Goal: Contribute content: Contribute content

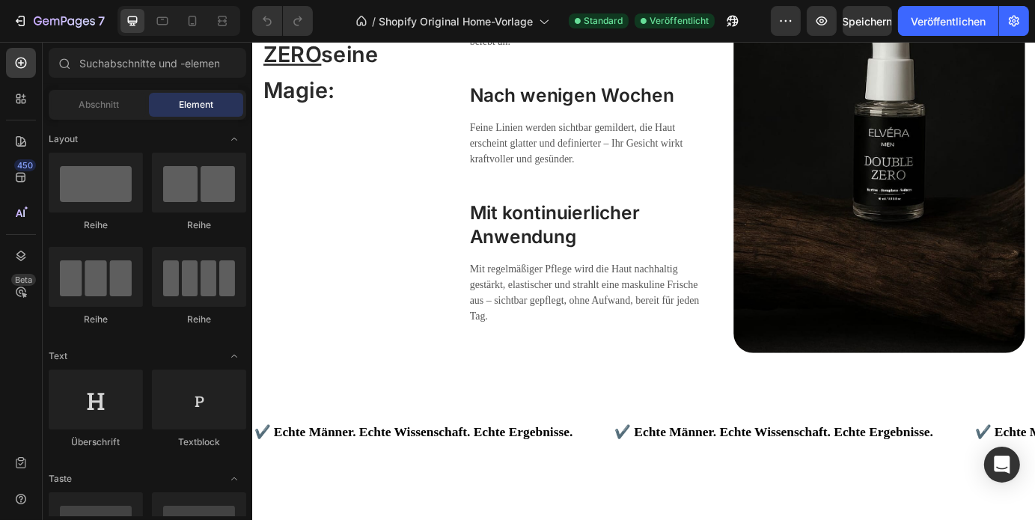
scroll to position [2475, 0]
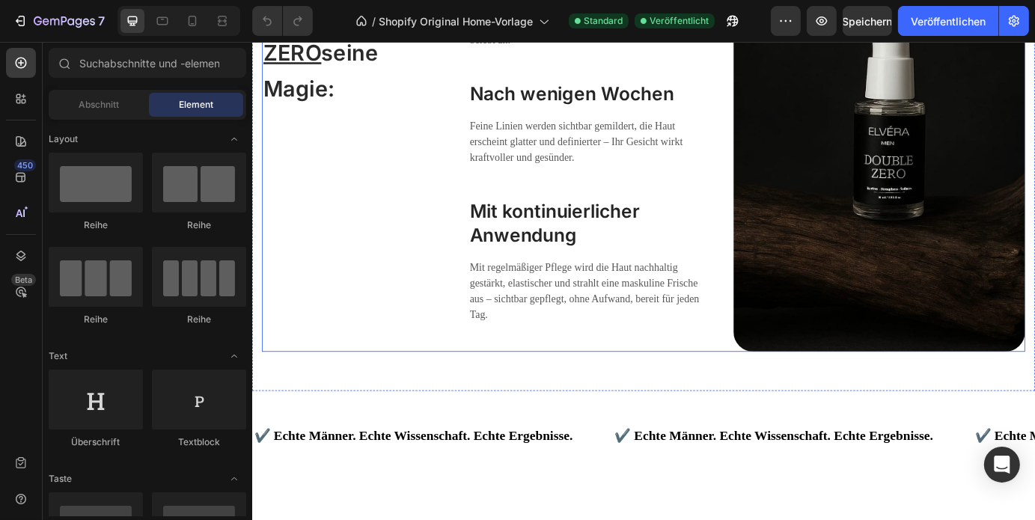
click at [775, 277] on div "So entfaltet das DOUBLE ZERO seine Magie: Heading Beim Auftragen Heading Direkt…" at bounding box center [701, 174] width 876 height 447
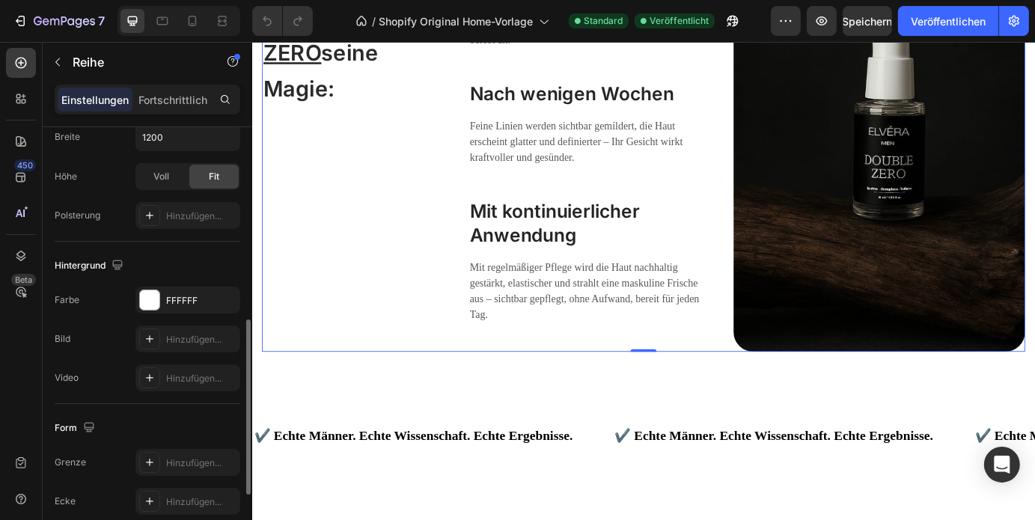
scroll to position [468, 0]
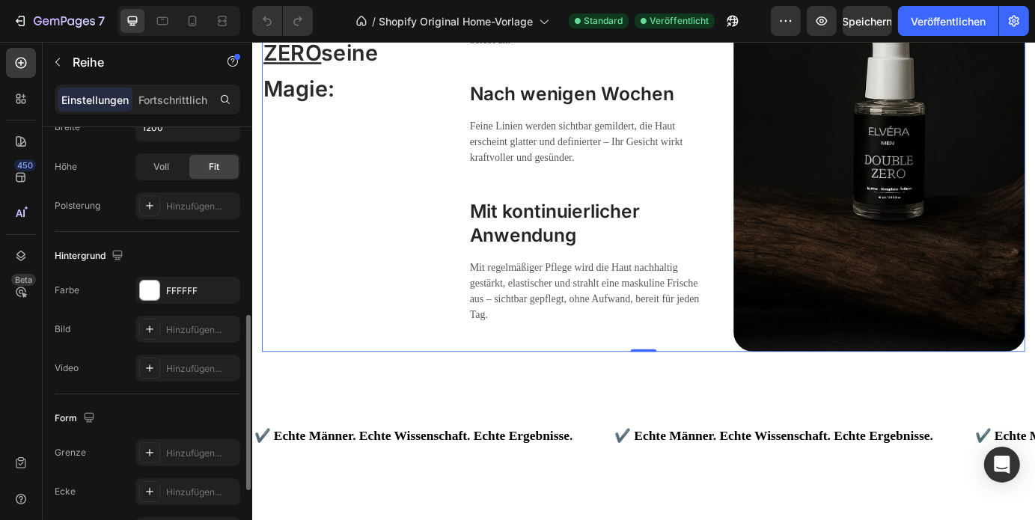
click at [135, 403] on div "Form Grenze Hinzufügen... Ecke Hinzufügen... Schatten Hinzufügen..." at bounding box center [148, 475] width 186 height 162
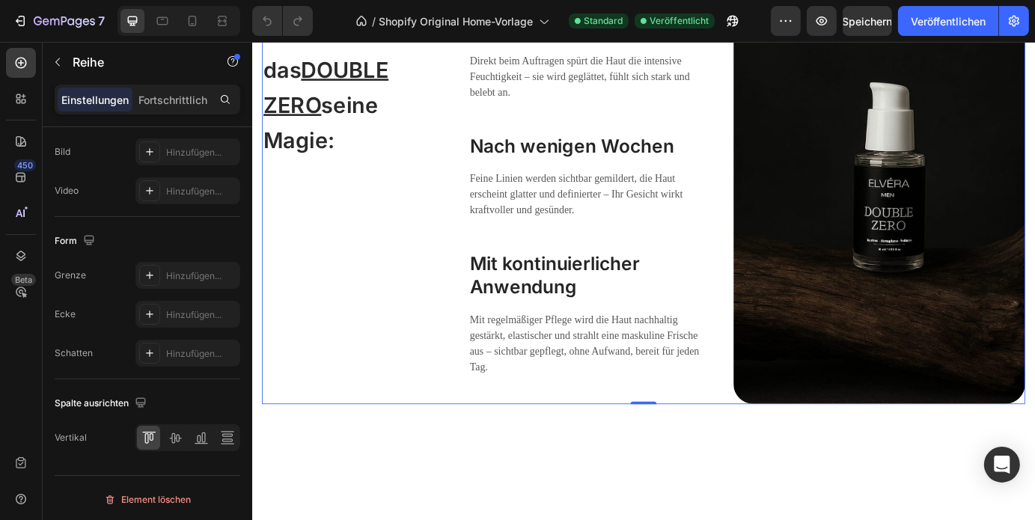
scroll to position [2422, 0]
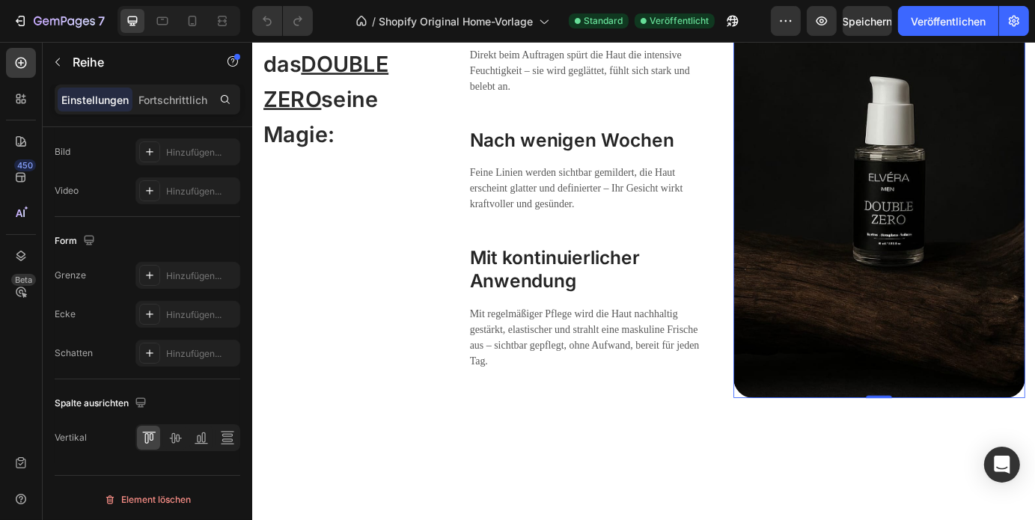
click at [876, 438] on img at bounding box center [971, 226] width 335 height 447
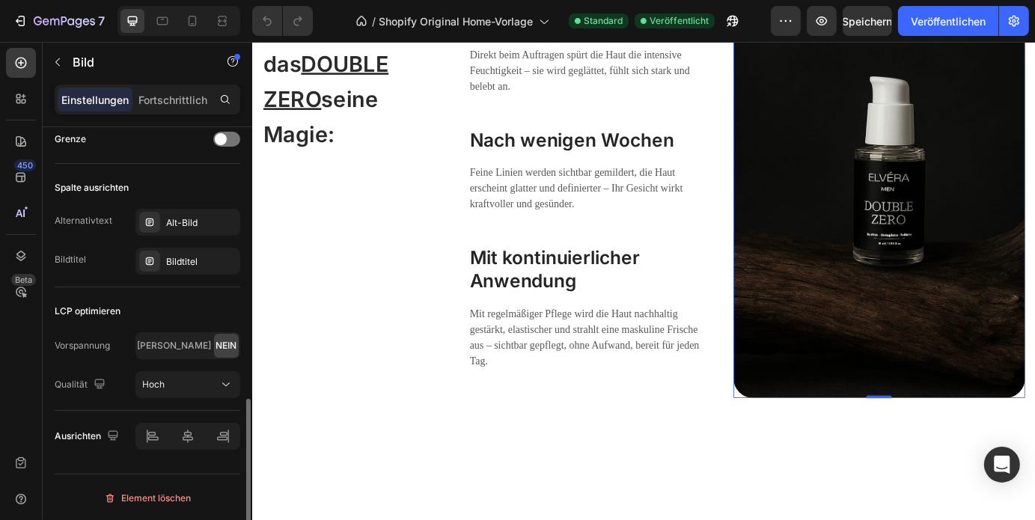
scroll to position [730, 0]
click at [168, 227] on font "Alt-Bild" at bounding box center [181, 223] width 31 height 11
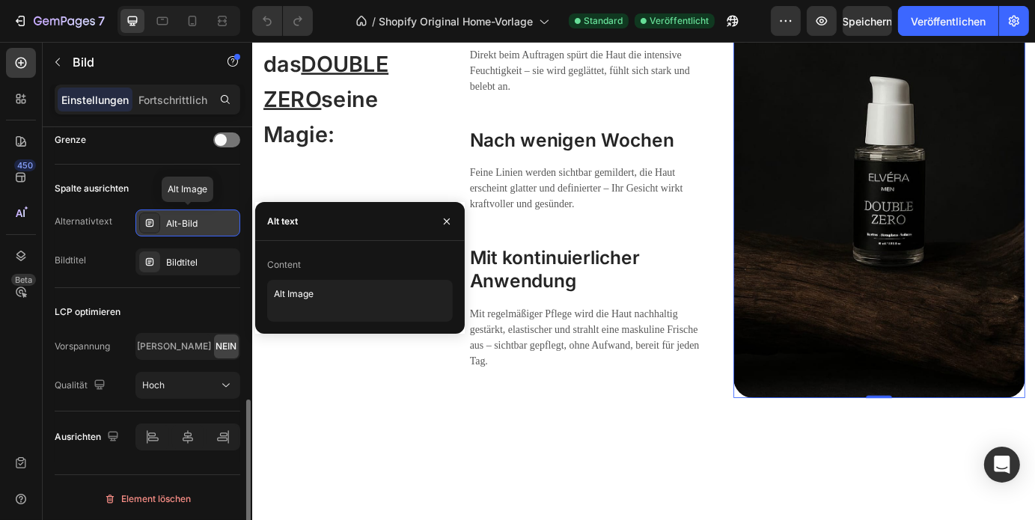
click at [168, 227] on font "Alt-Bild" at bounding box center [181, 223] width 31 height 11
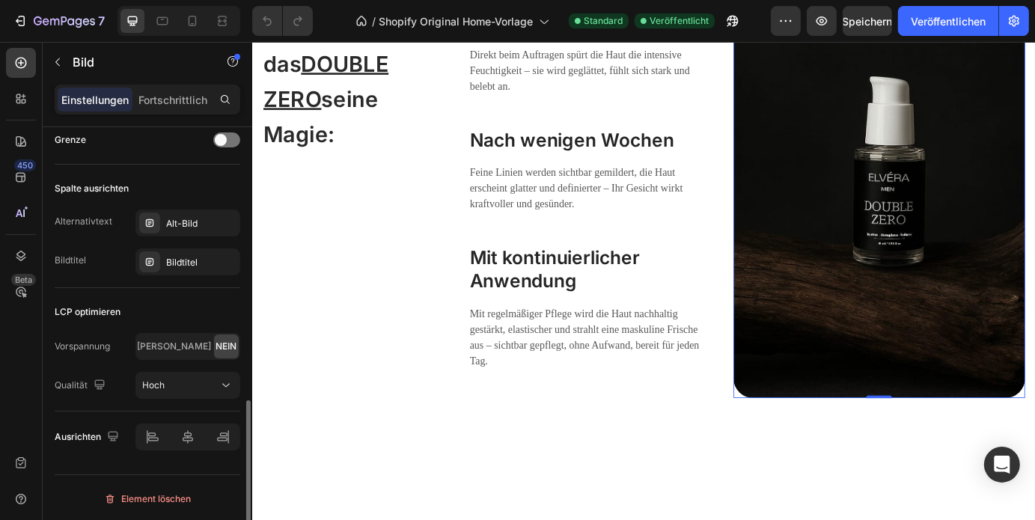
scroll to position [731, 0]
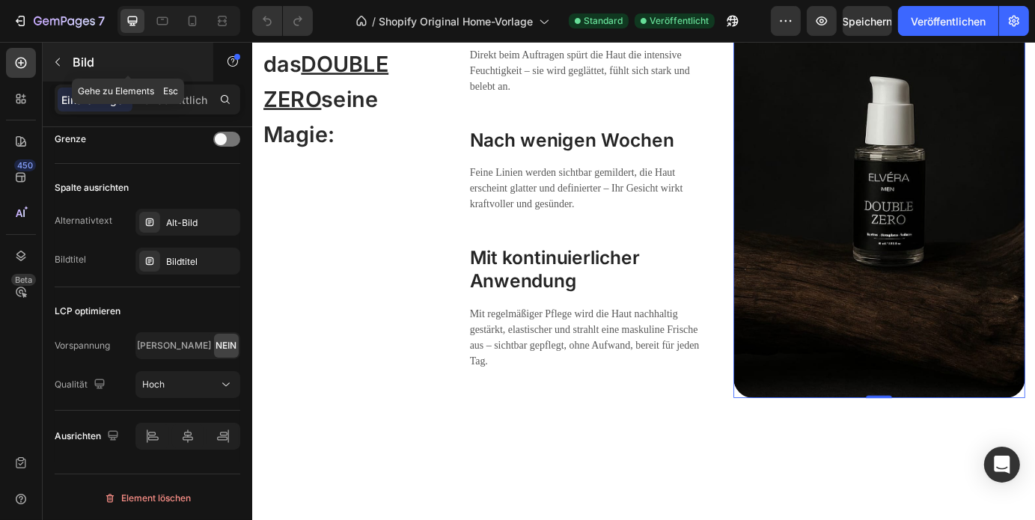
click at [64, 64] on button "button" at bounding box center [58, 62] width 24 height 24
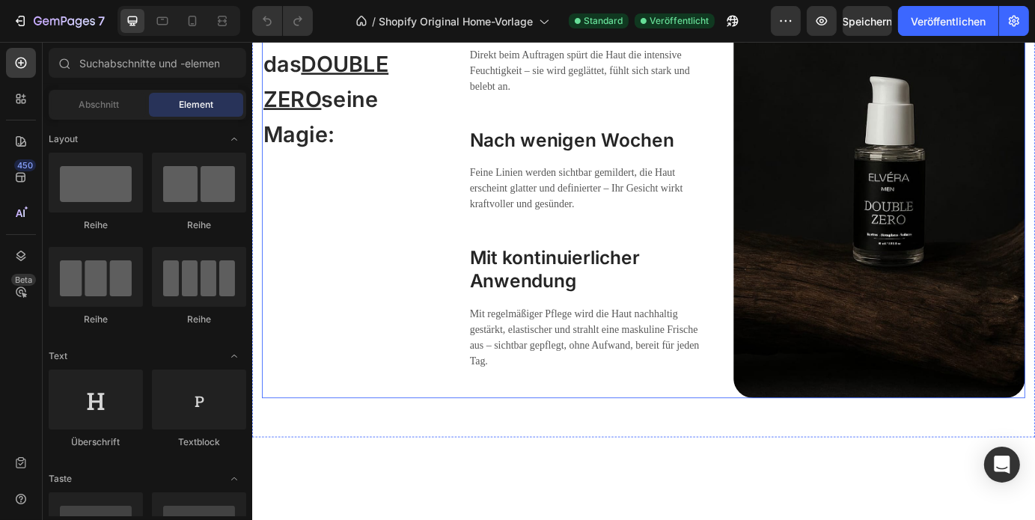
scroll to position [2549, 0]
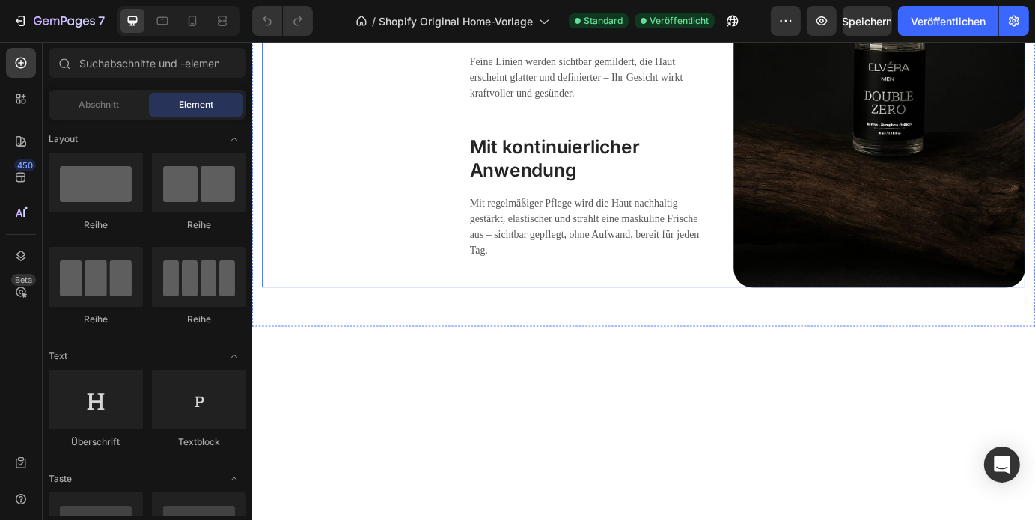
click at [377, 323] on div "So entfaltet das DOUBLE ZERO seine Magie: Heading" at bounding box center [363, 99] width 201 height 447
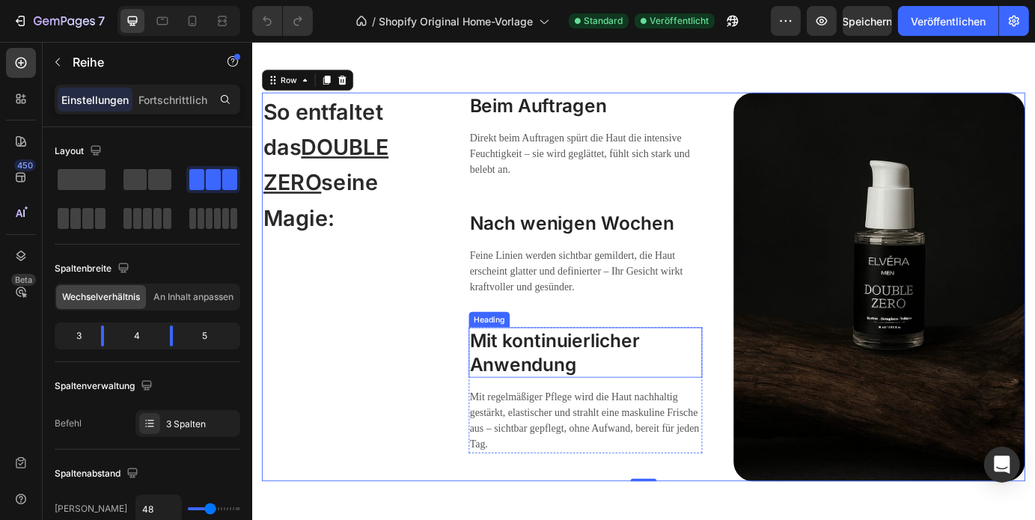
scroll to position [2624, 0]
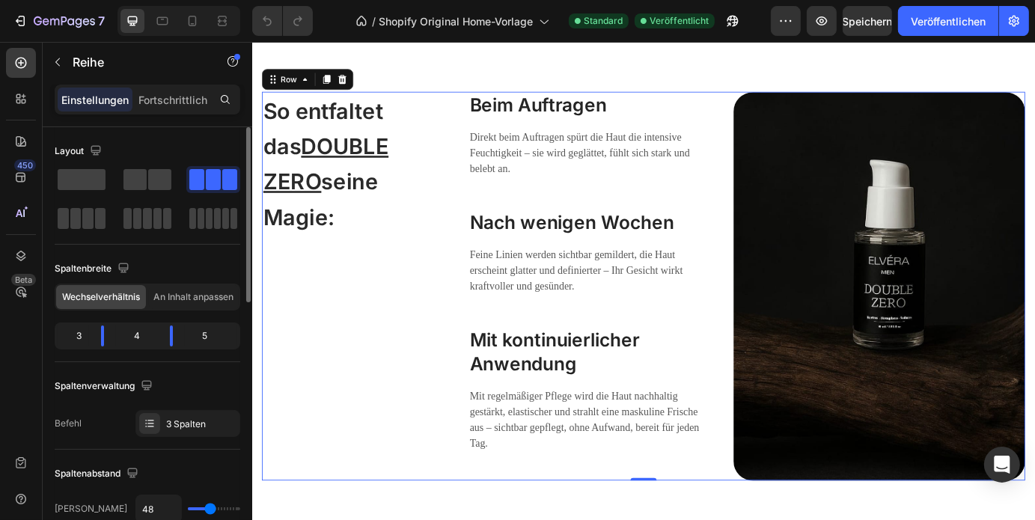
click at [175, 185] on div at bounding box center [148, 199] width 186 height 66
click at [141, 181] on span at bounding box center [135, 179] width 23 height 21
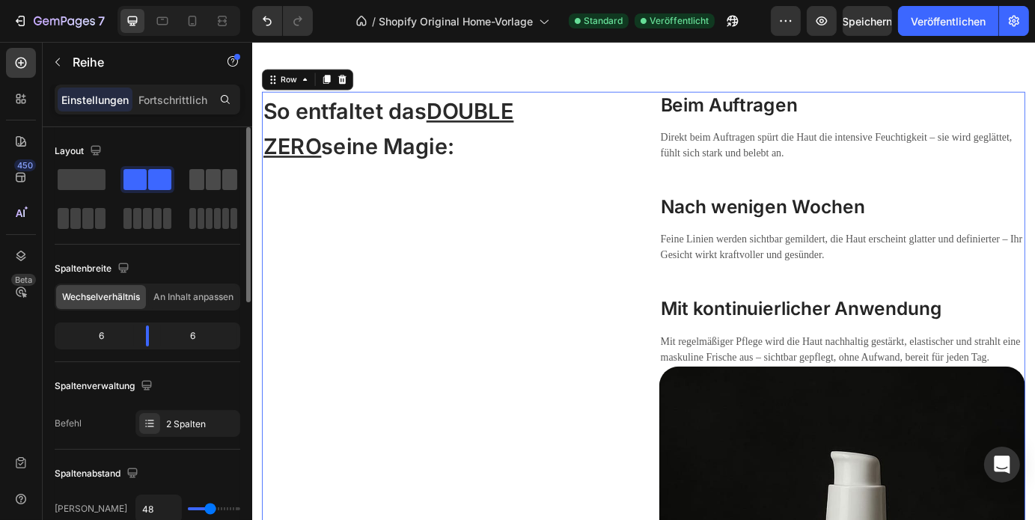
click at [219, 182] on span at bounding box center [213, 179] width 15 height 21
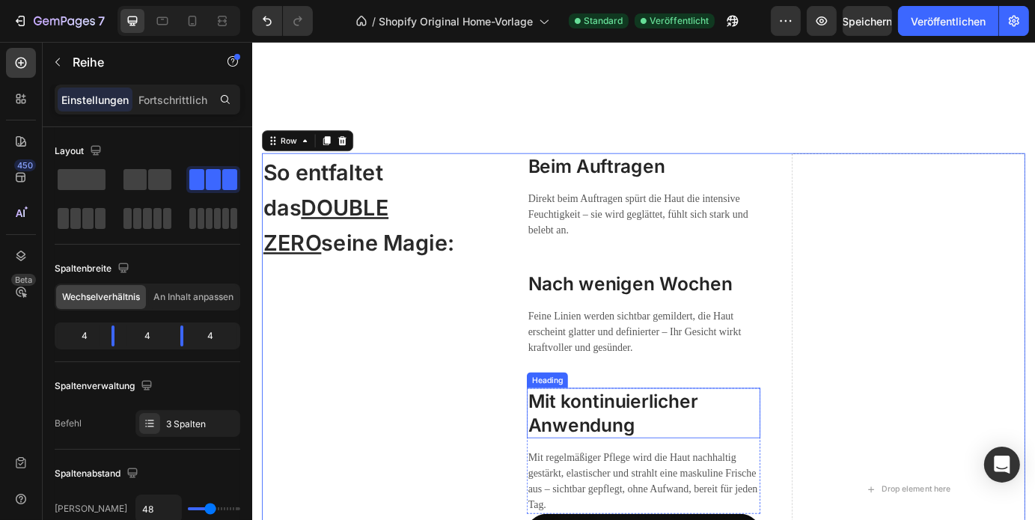
scroll to position [2614, 0]
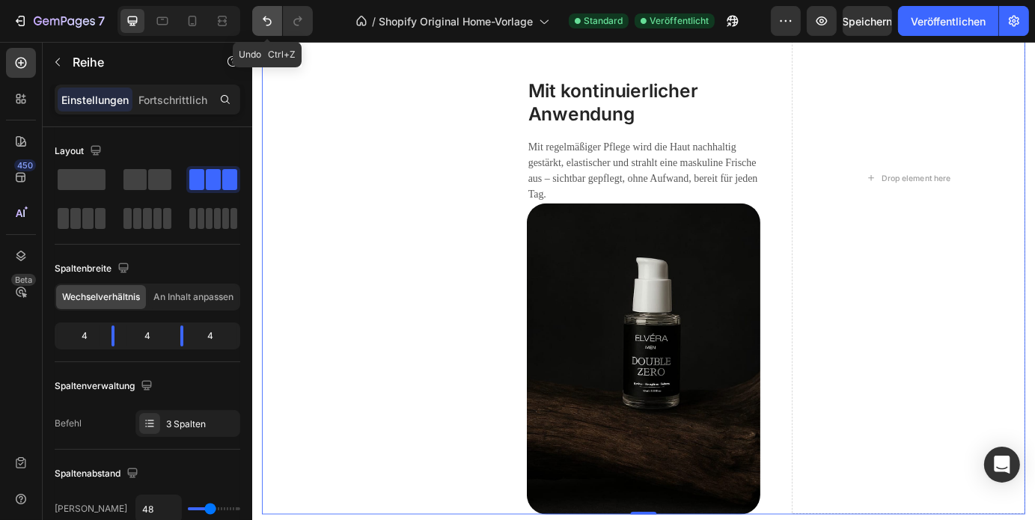
click at [269, 23] on icon "Rückgängig/Wiederholen" at bounding box center [267, 20] width 15 height 15
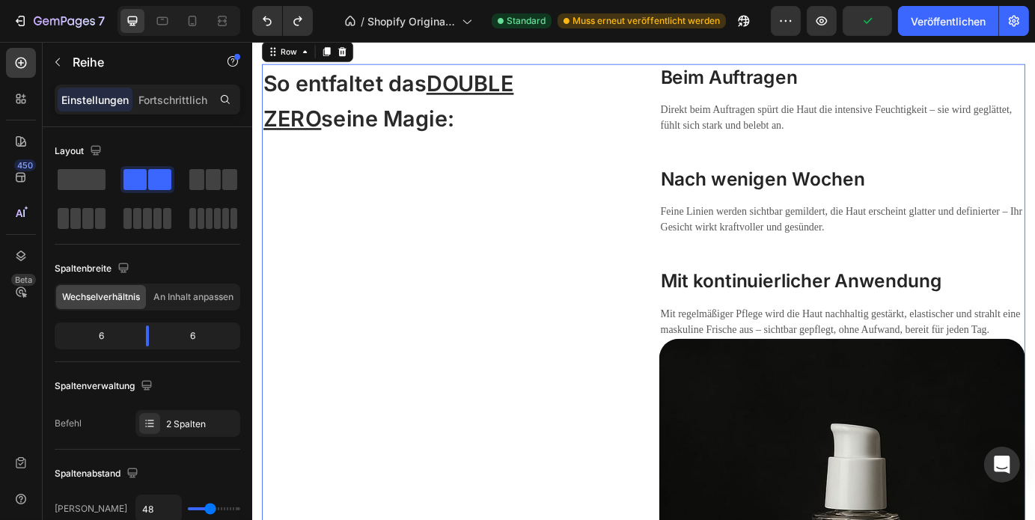
scroll to position [2618, 0]
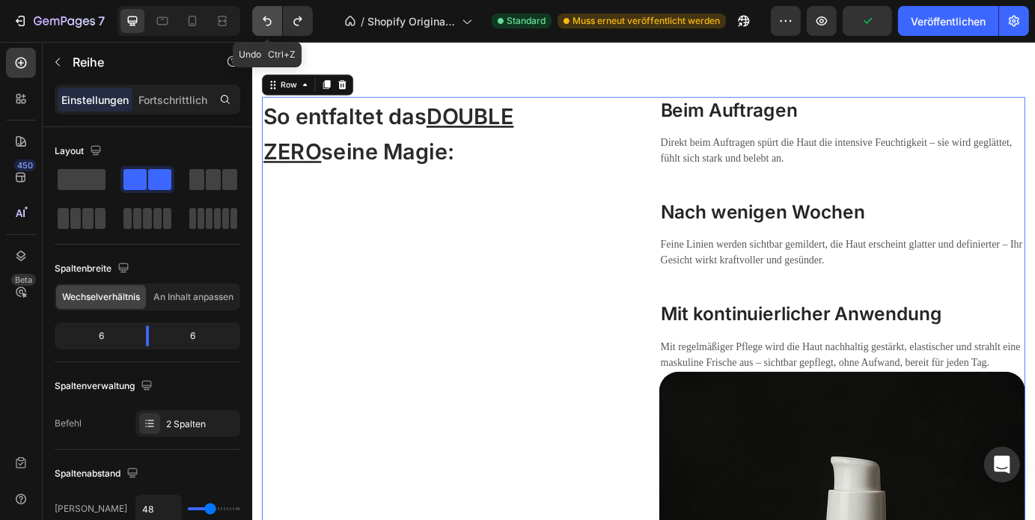
drag, startPoint x: 263, startPoint y: 20, endPoint x: 321, endPoint y: 320, distance: 305.8
click at [263, 20] on icon "Rückgängig/Wiederholen" at bounding box center [267, 20] width 15 height 15
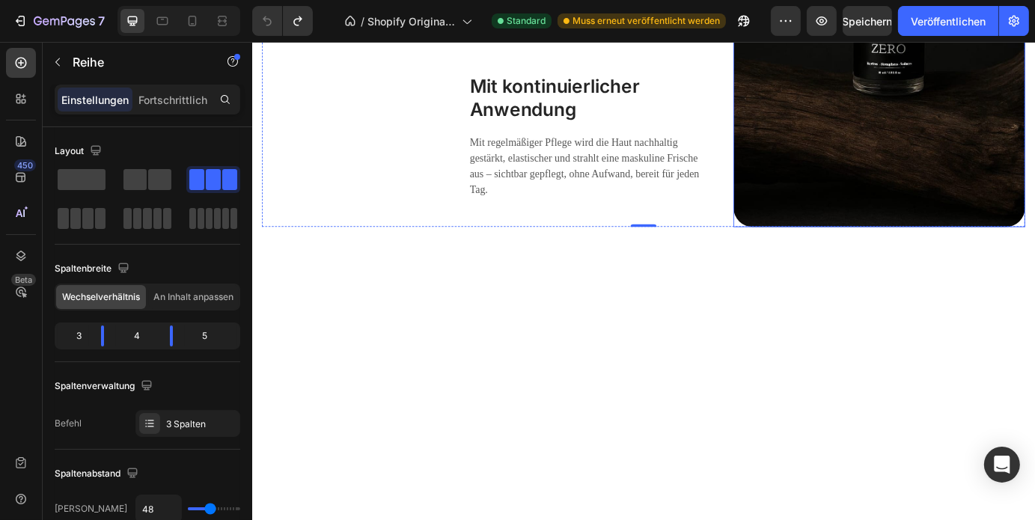
click at [886, 254] on img at bounding box center [971, 30] width 335 height 447
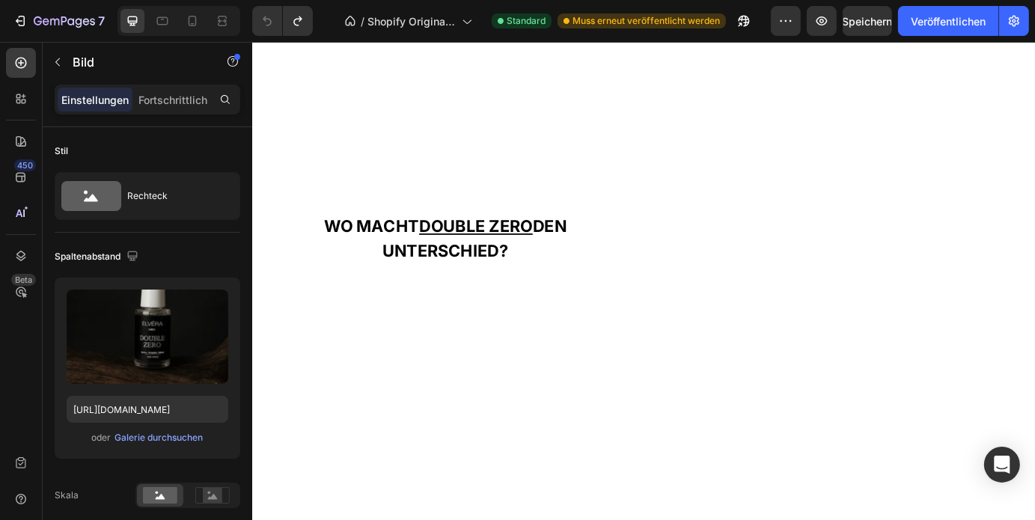
scroll to position [2035, 0]
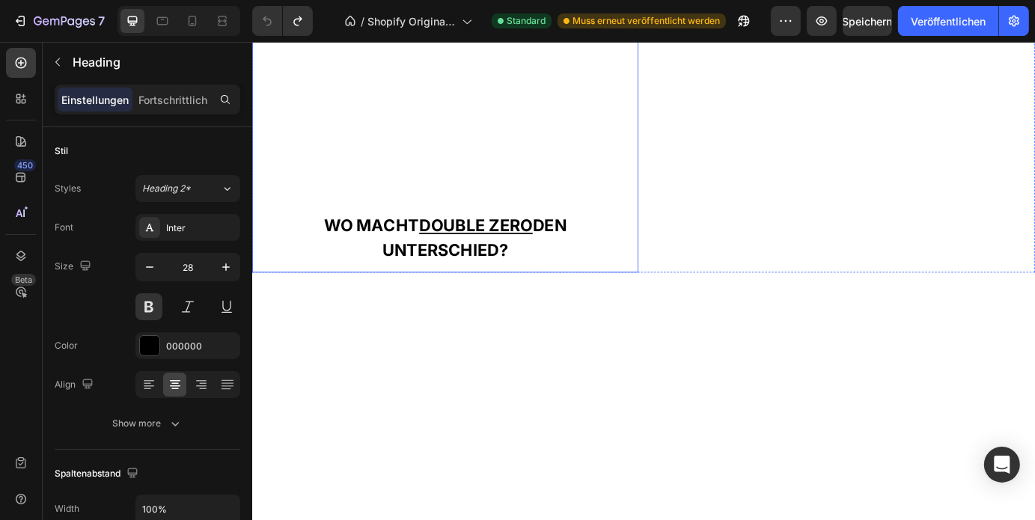
click at [610, 227] on h2 "WO MACHT DOUBLE ZERO DEN UNTERSCHIED?" at bounding box center [472, 159] width 443 height 293
click at [632, 306] on div "WO MACHT DOUBLE ZERO DEN UNTERSCHIED? Heading 0" at bounding box center [472, 159] width 443 height 293
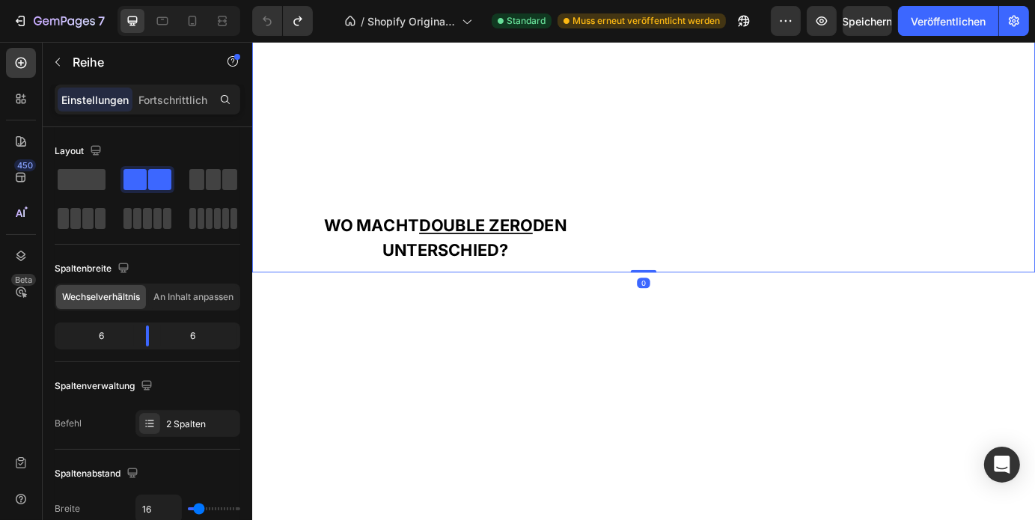
click at [551, 185] on h2 "WO MACHT DOUBLE ZERO DEN UNTERSCHIED?" at bounding box center [472, 159] width 443 height 293
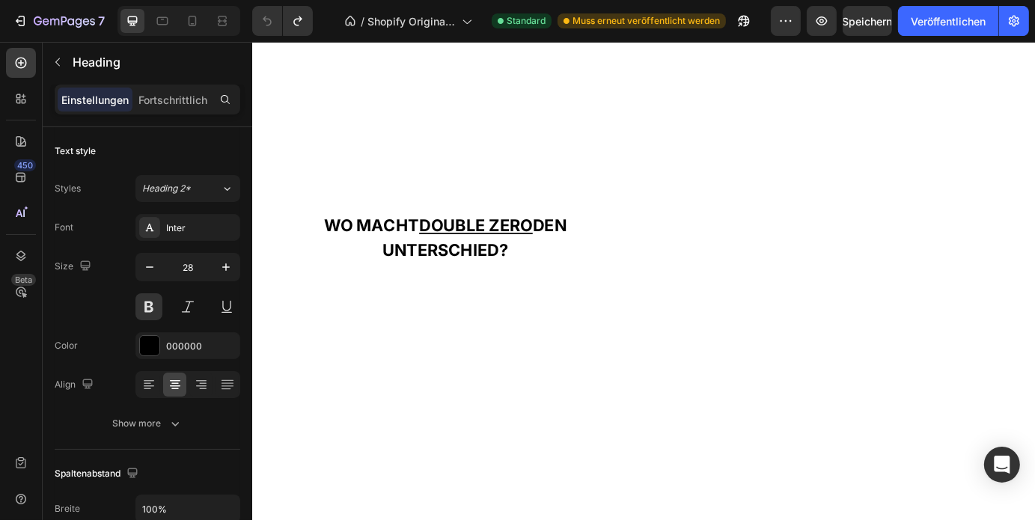
click at [871, 13] on img at bounding box center [928, 13] width 443 height 0
click at [515, 178] on h2 "WO MACHT DOUBLE ZERO DEN UNTERSCHIED?" at bounding box center [472, 159] width 443 height 293
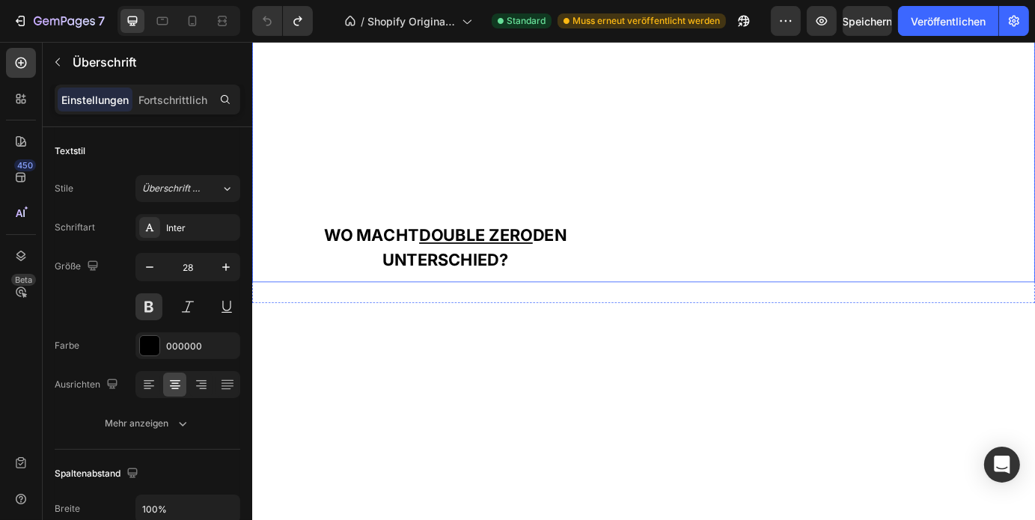
scroll to position [2091, 0]
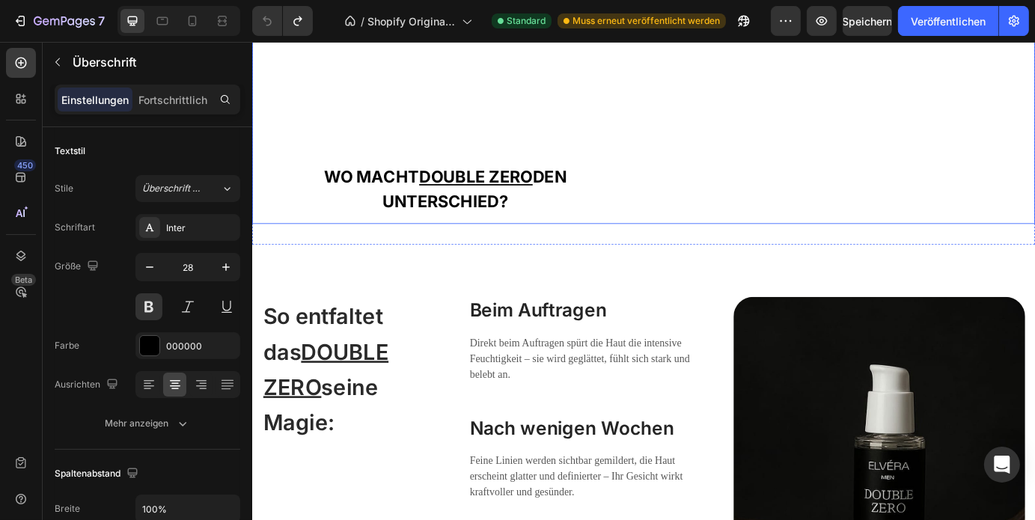
click at [559, 250] on div "WO MACHT DOUBLE ZERO DEN UNTERSCHIED? Heading" at bounding box center [472, 103] width 443 height 293
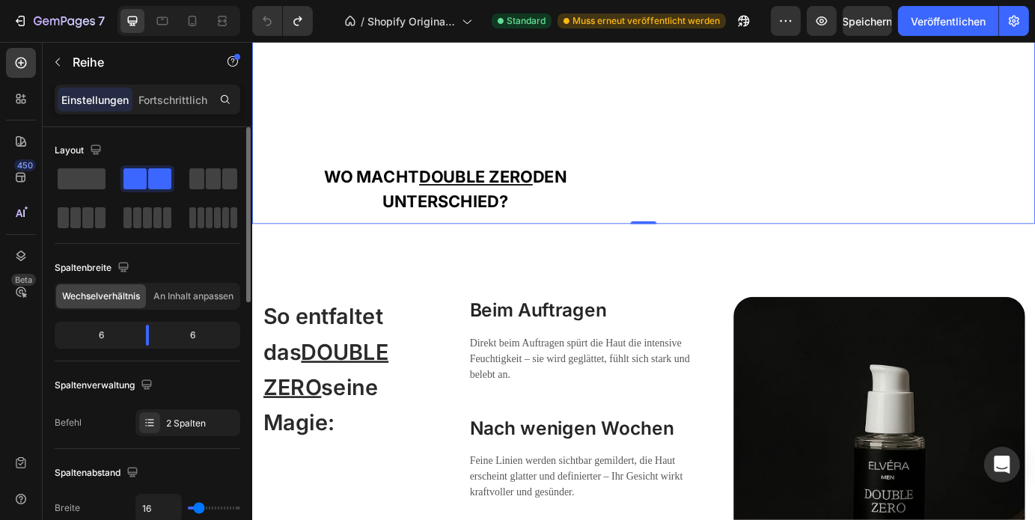
scroll to position [0, 0]
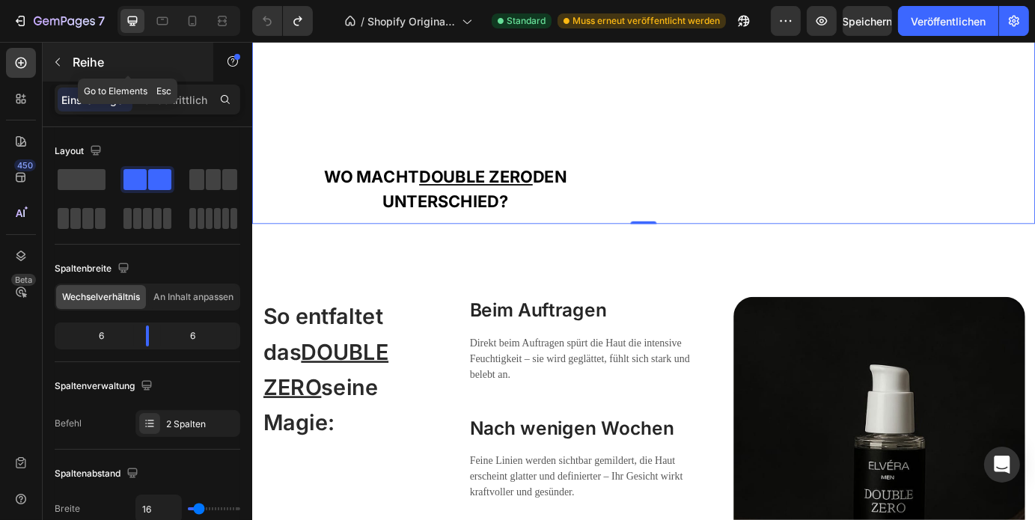
click at [67, 59] on button "button" at bounding box center [58, 62] width 24 height 24
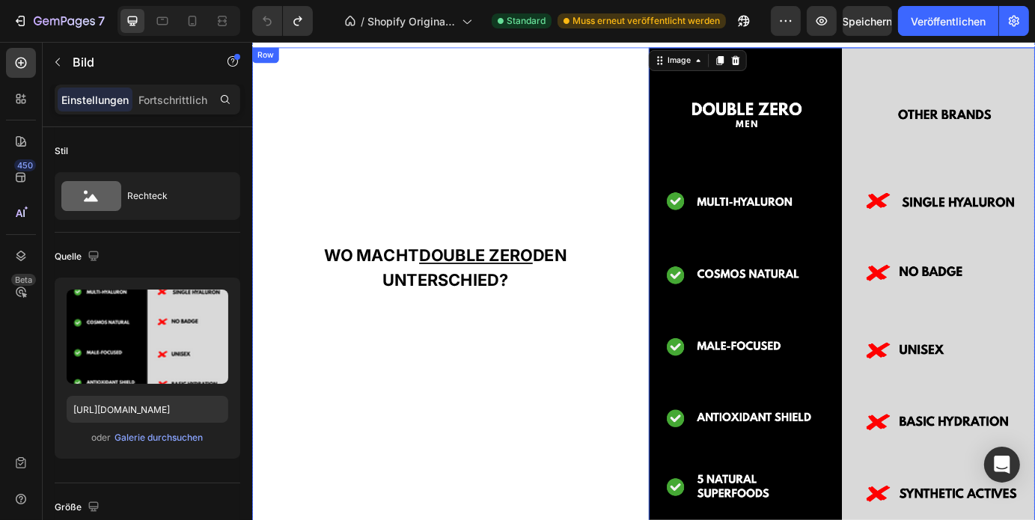
scroll to position [1823, 0]
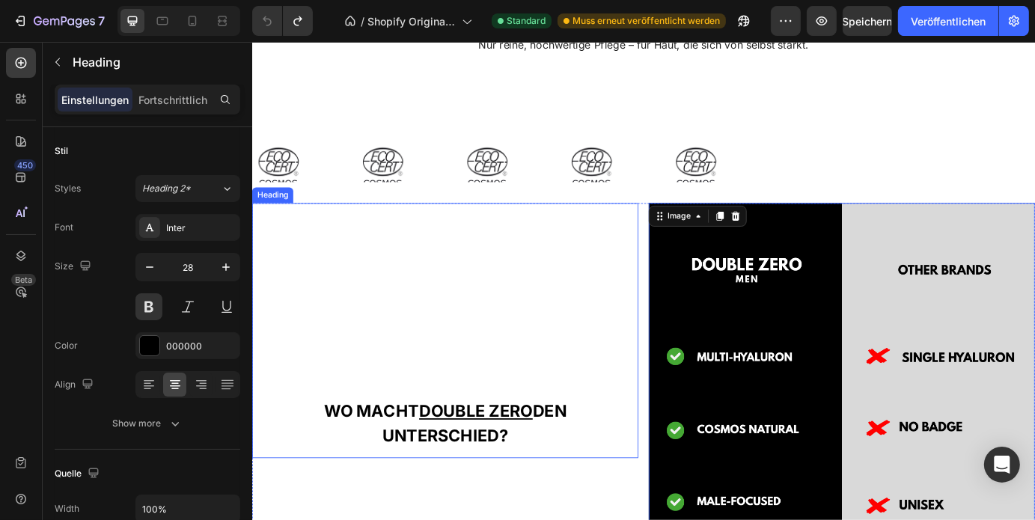
click at [558, 340] on h2 "WO MACHT DOUBLE ZERO DEN UNTERSCHIED?" at bounding box center [472, 372] width 443 height 293
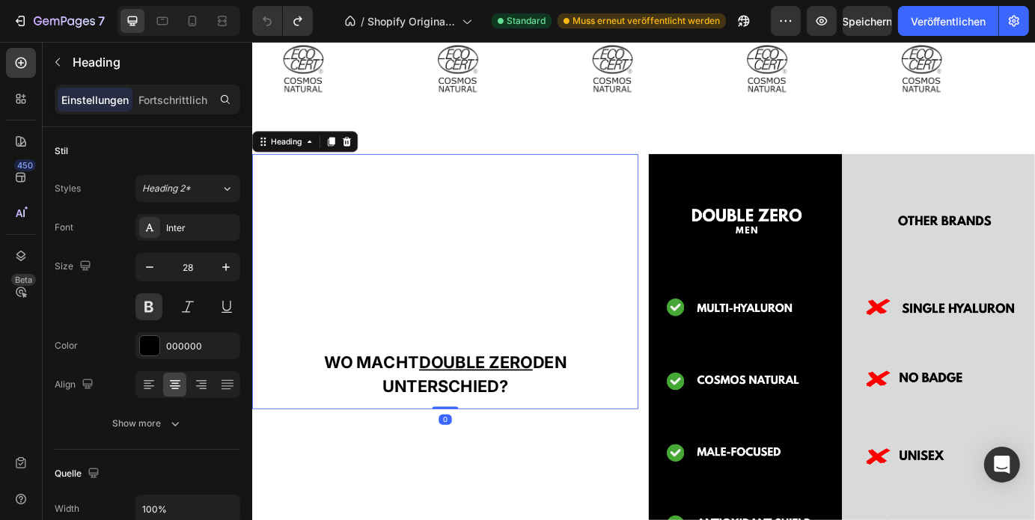
scroll to position [1939, 0]
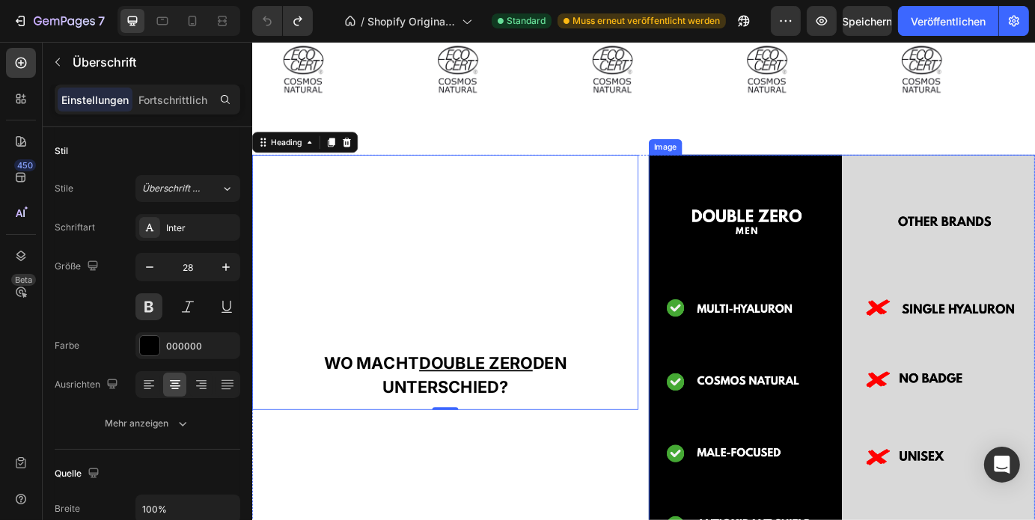
click at [778, 397] on img at bounding box center [928, 469] width 443 height 597
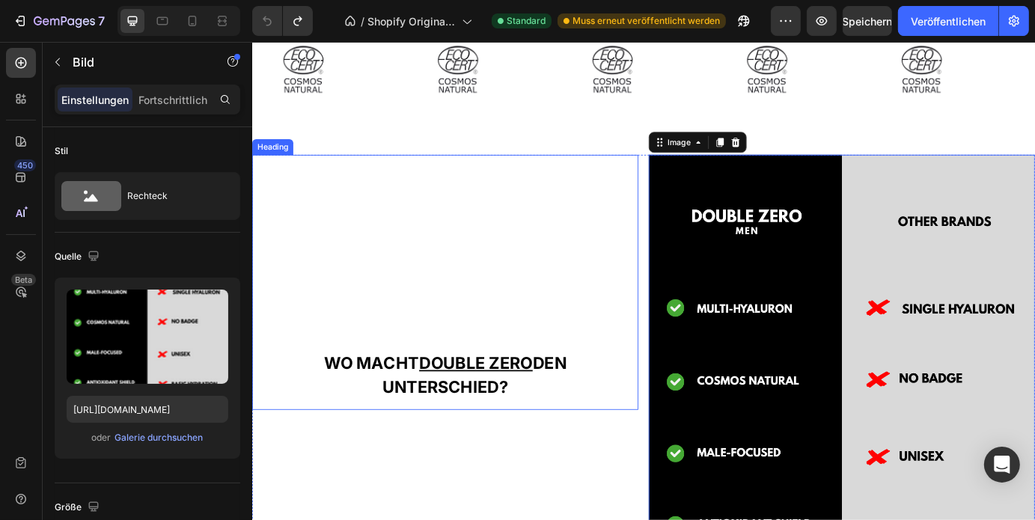
scroll to position [2054, 0]
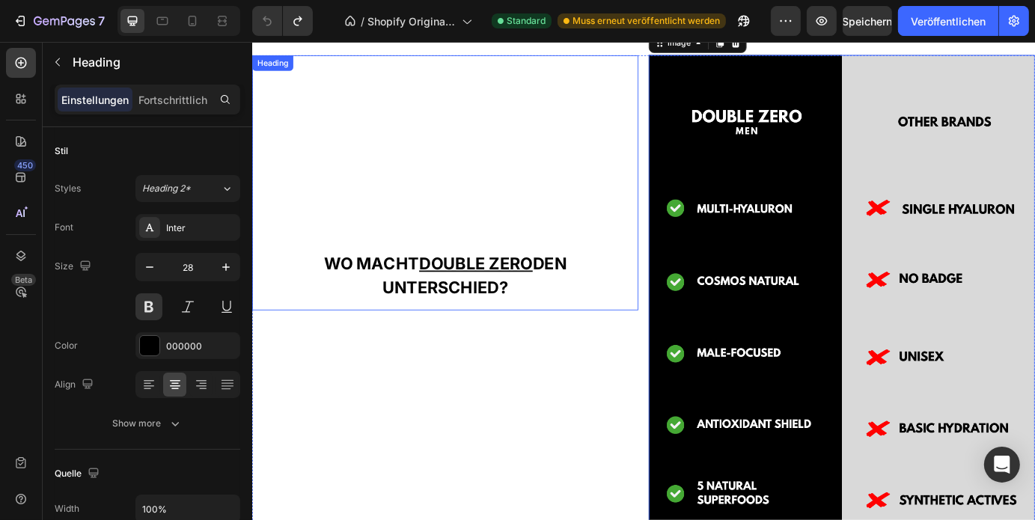
click at [570, 299] on u "DOUBLE ZERO" at bounding box center [508, 295] width 130 height 22
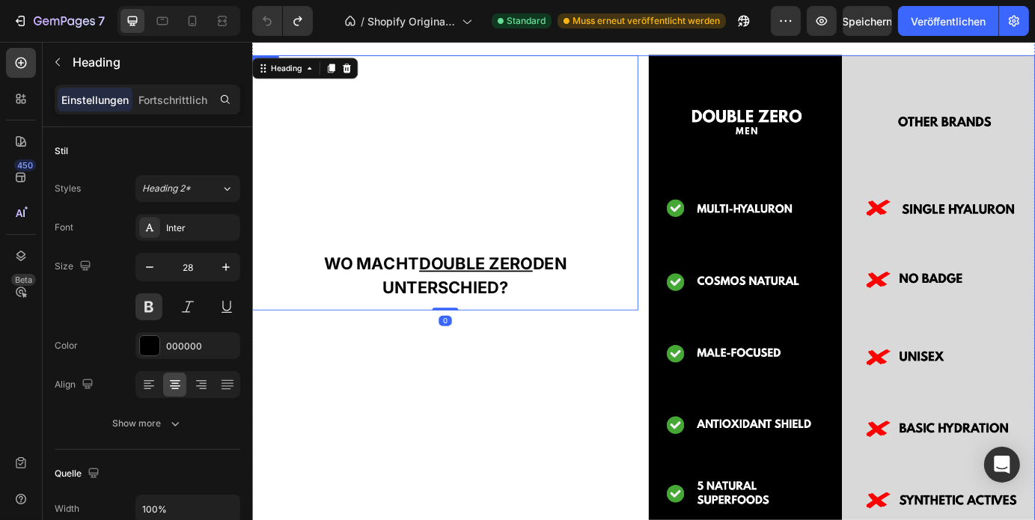
click at [534, 389] on div "WO MACHT DOUBLE ZERO DEN UNTERSCHIED? Heading 0" at bounding box center [472, 354] width 443 height 597
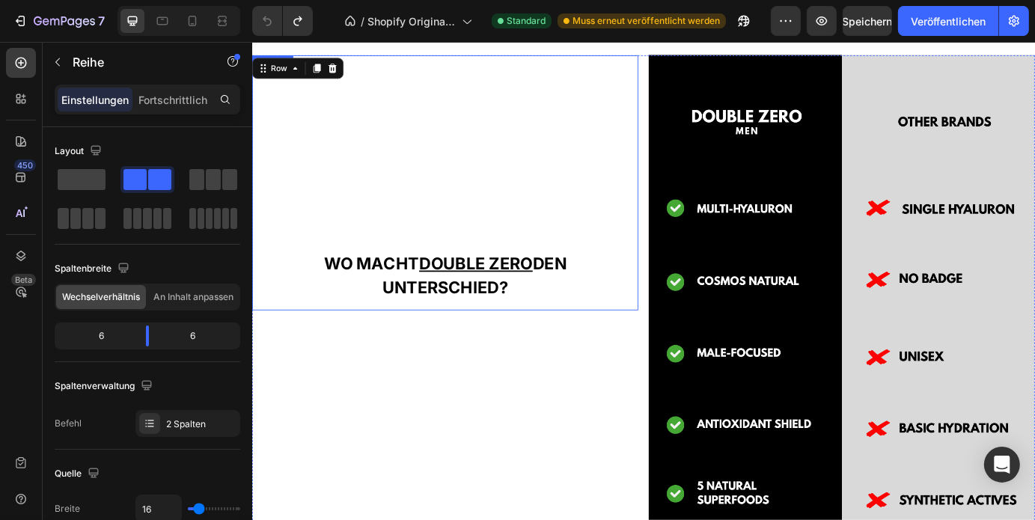
scroll to position [1954, 0]
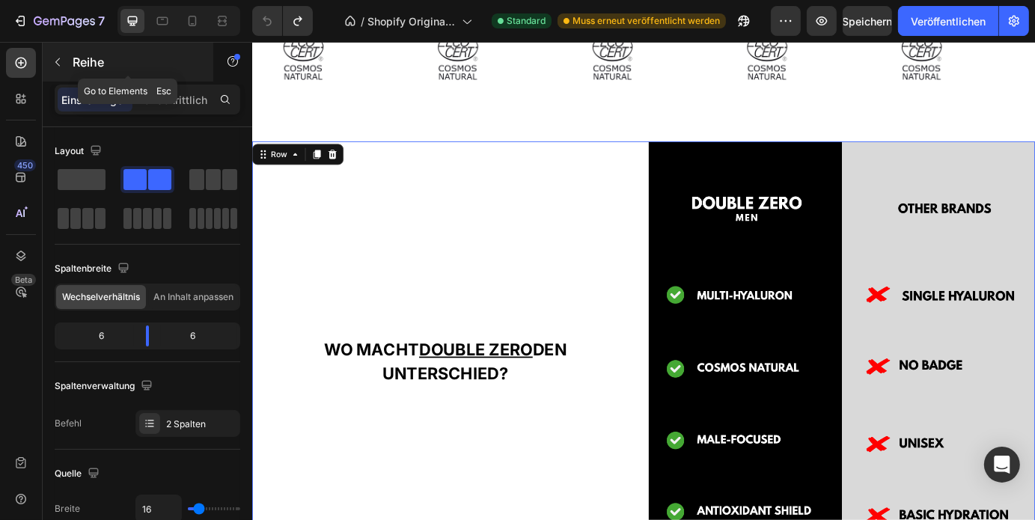
click at [58, 67] on icon "button" at bounding box center [58, 62] width 12 height 12
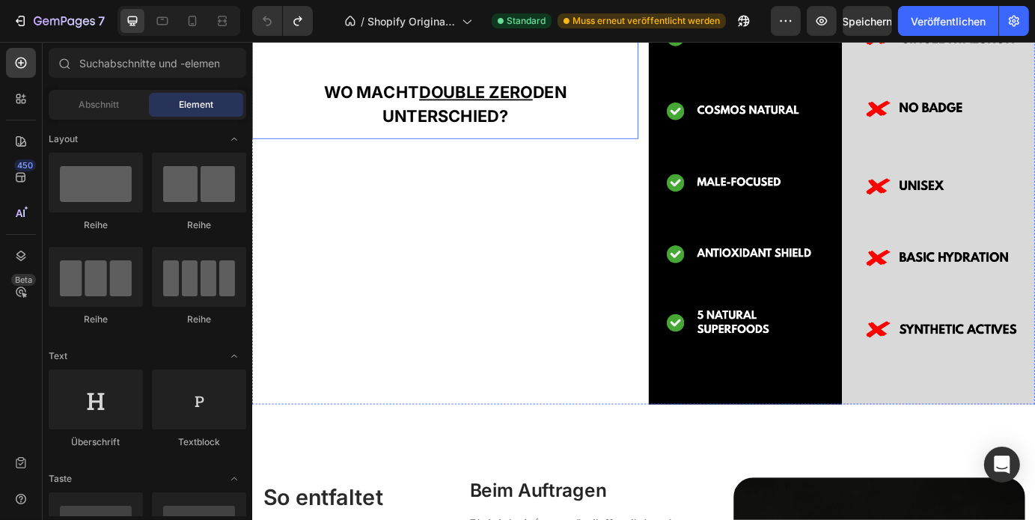
scroll to position [2275, 0]
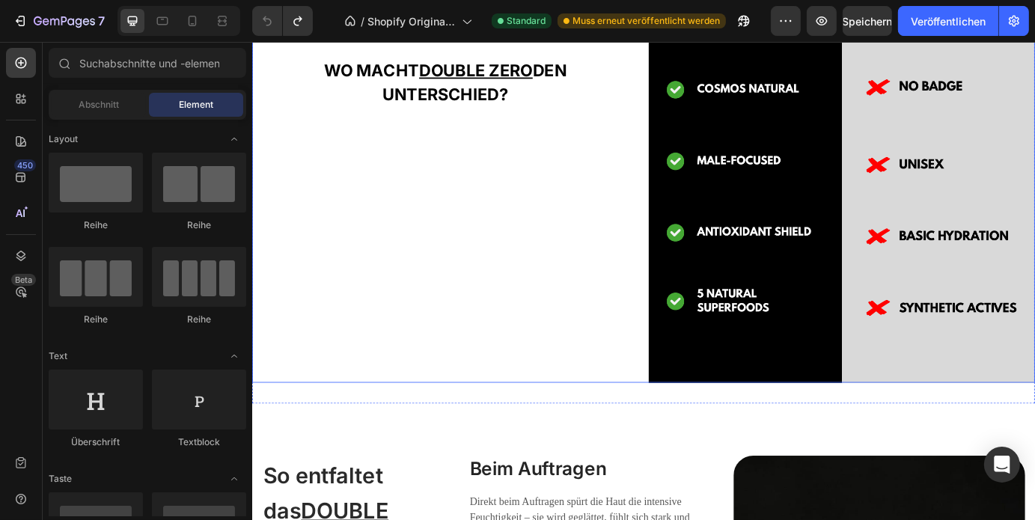
click at [642, 374] on div "WO MACHT DOUBLE ZERO DEN UNTERSCHIED? Heading" at bounding box center [472, 133] width 443 height 597
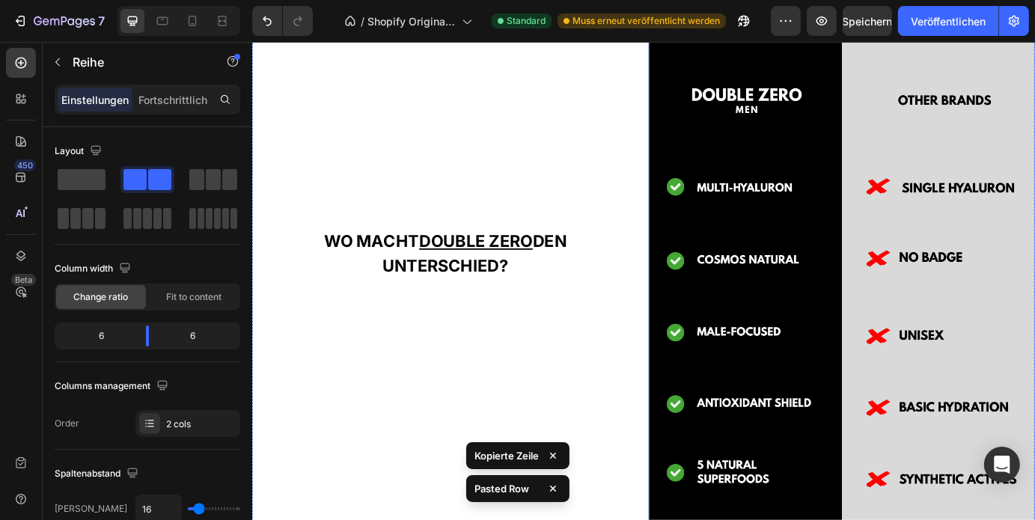
scroll to position [2677, 0]
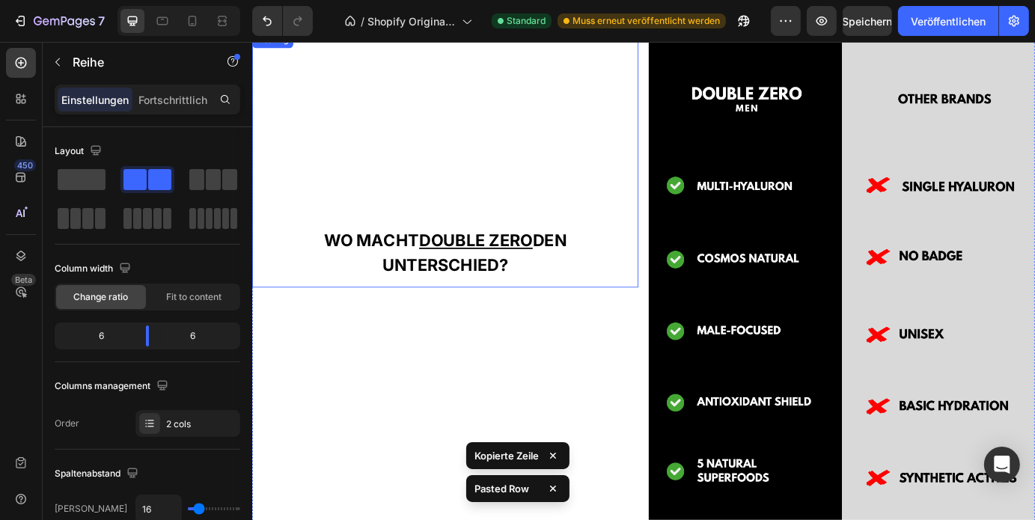
click at [571, 276] on h2 "WO MACHT DOUBLE ZERO DEN UNTERSCHIED?" at bounding box center [472, 176] width 443 height 293
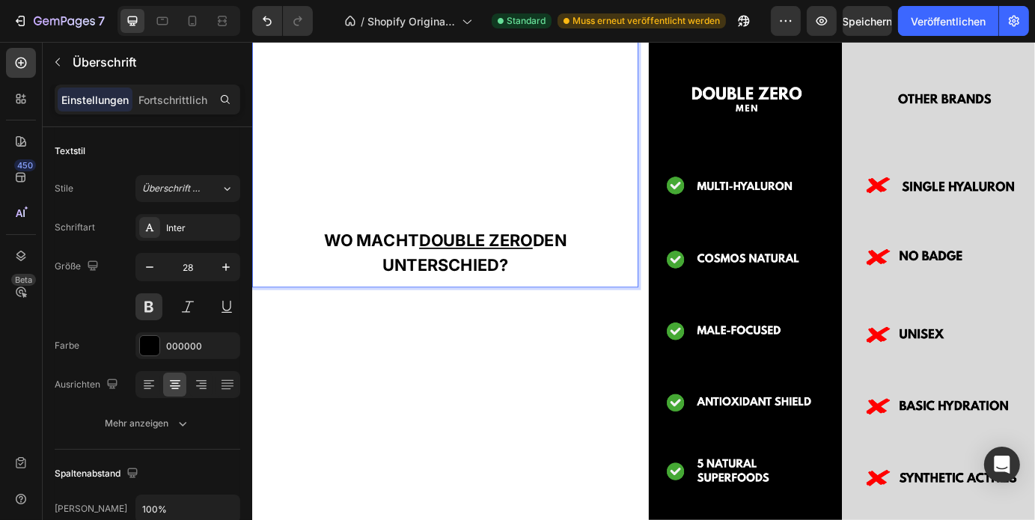
click at [547, 288] on p "WO MACHT DOUBLE ZERO DEN UNTERSCHIED?" at bounding box center [472, 282] width 419 height 56
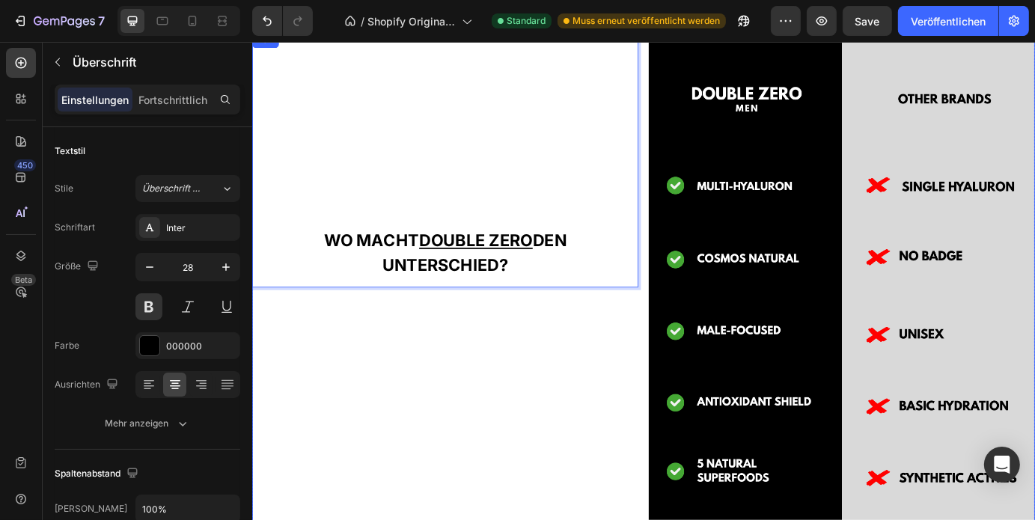
click at [556, 393] on div "WO MACHT DOUBLE ZERO DEN UNTERSCHIED? Heading 0" at bounding box center [472, 328] width 443 height 597
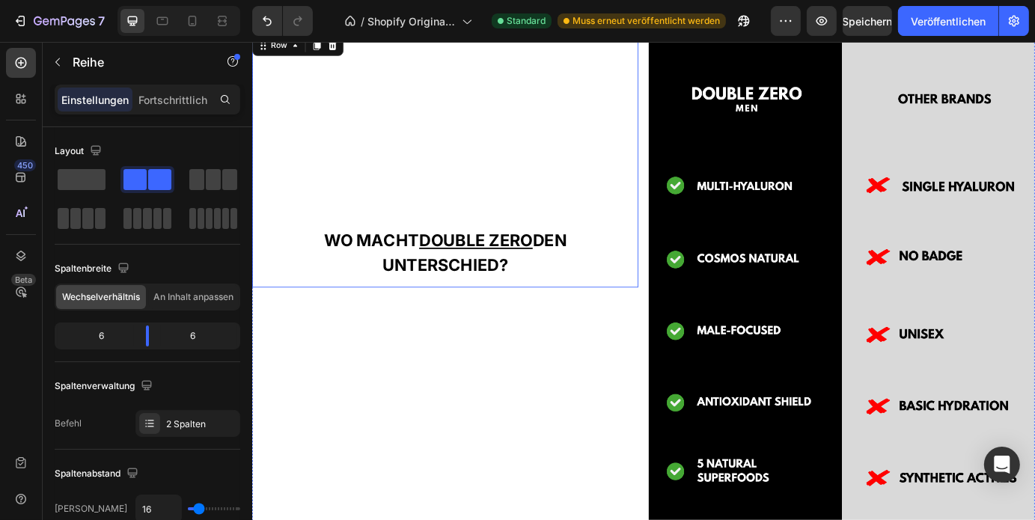
click at [516, 290] on strong "WO MACHT DOUBLE ZERO DEN UNTERSCHIED?" at bounding box center [473, 282] width 278 height 50
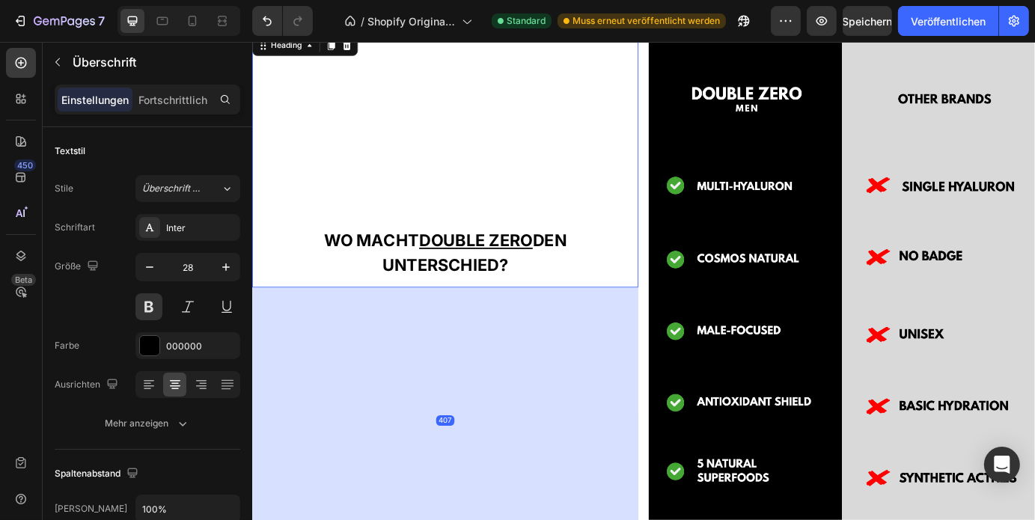
drag, startPoint x: 469, startPoint y: 314, endPoint x: 490, endPoint y: 618, distance: 305.4
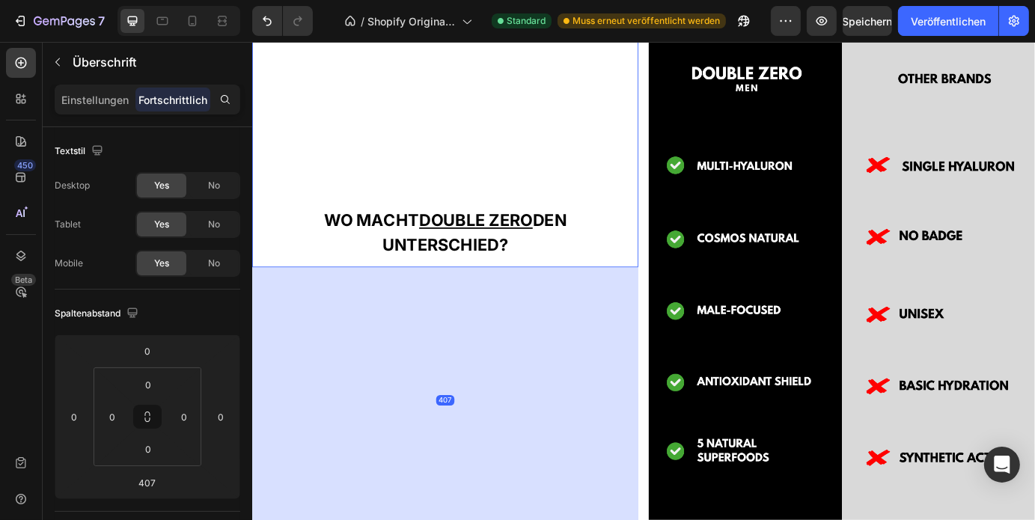
scroll to position [2842, 0]
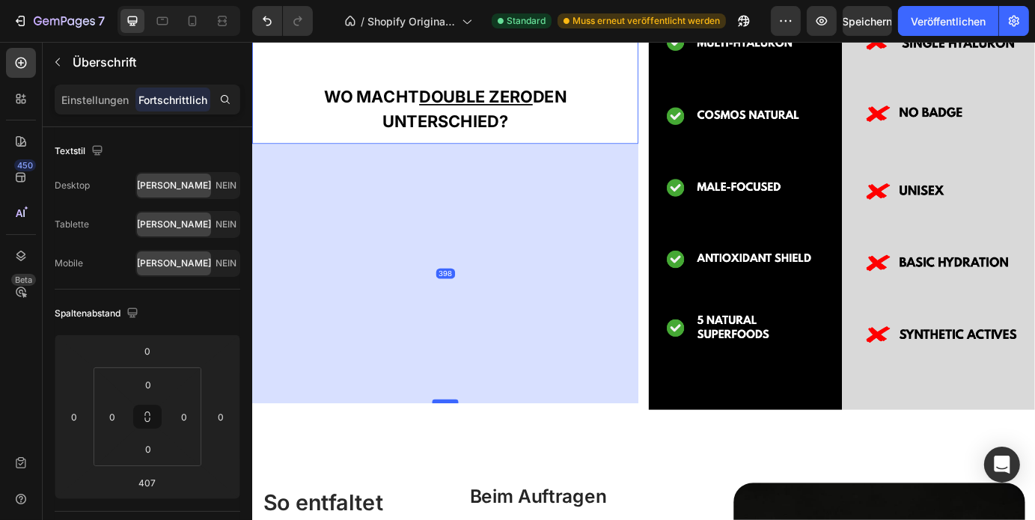
click at [480, 451] on div at bounding box center [473, 453] width 30 height 4
type input "398"
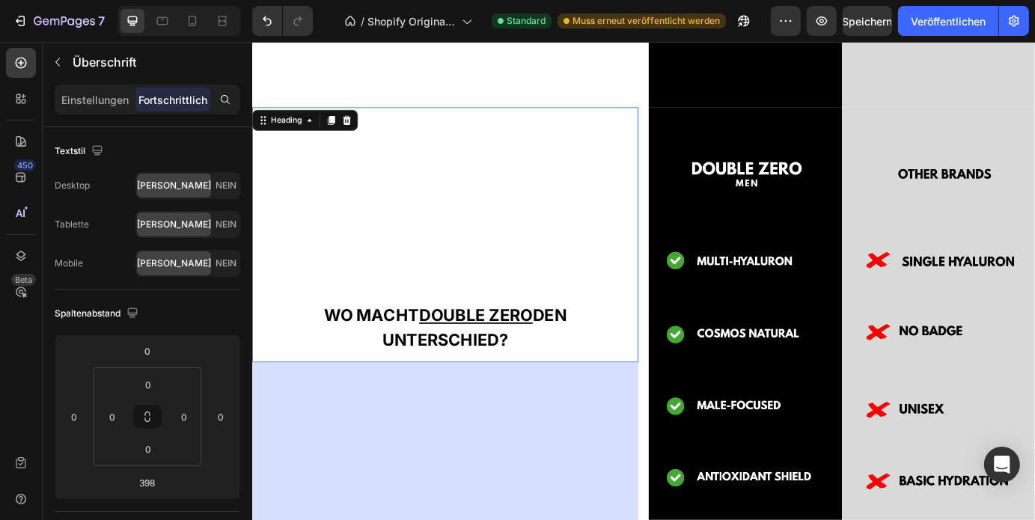
scroll to position [2591, 0]
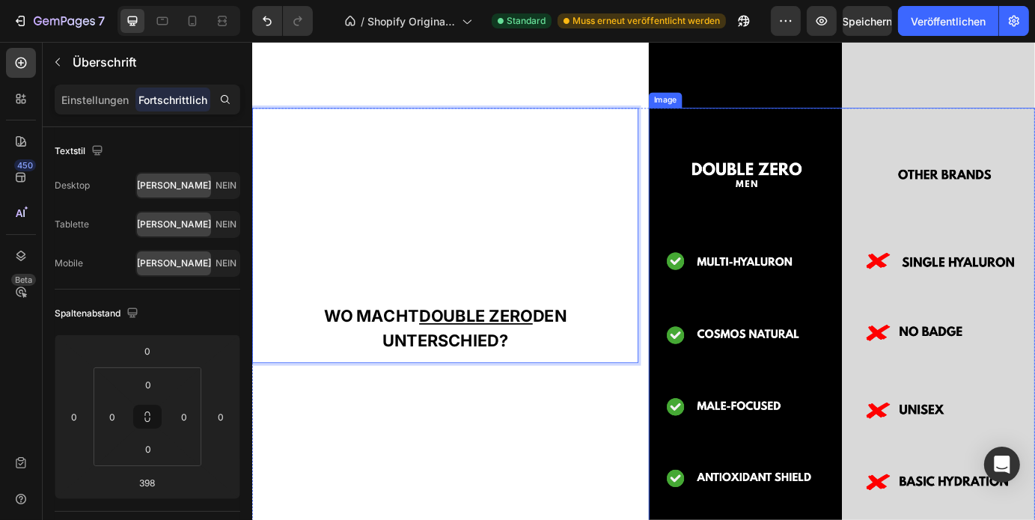
click at [908, 394] on img at bounding box center [928, 415] width 443 height 597
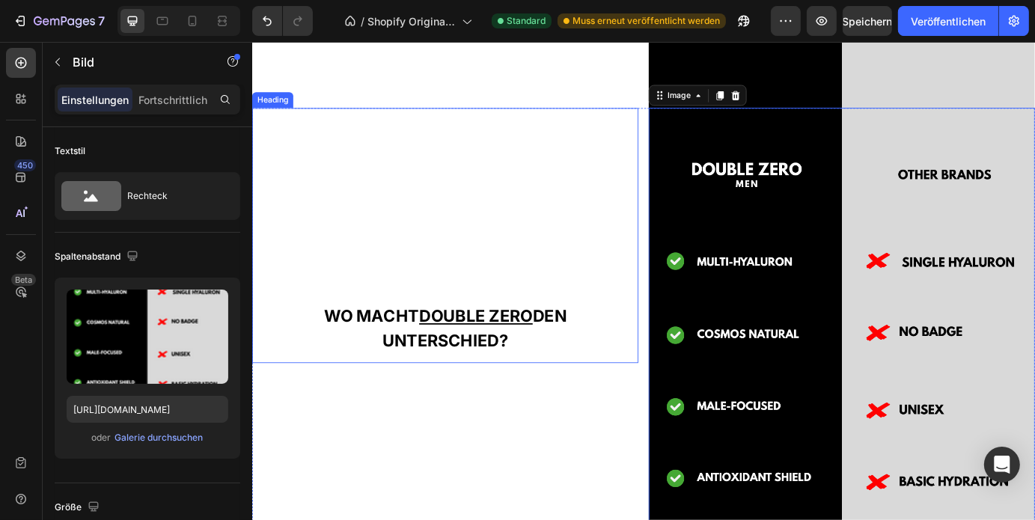
click at [511, 361] on p "⁠⁠⁠⁠⁠⁠⁠ WO MACHT DOUBLE ZERO DEN UNTERSCHIED?" at bounding box center [472, 369] width 419 height 56
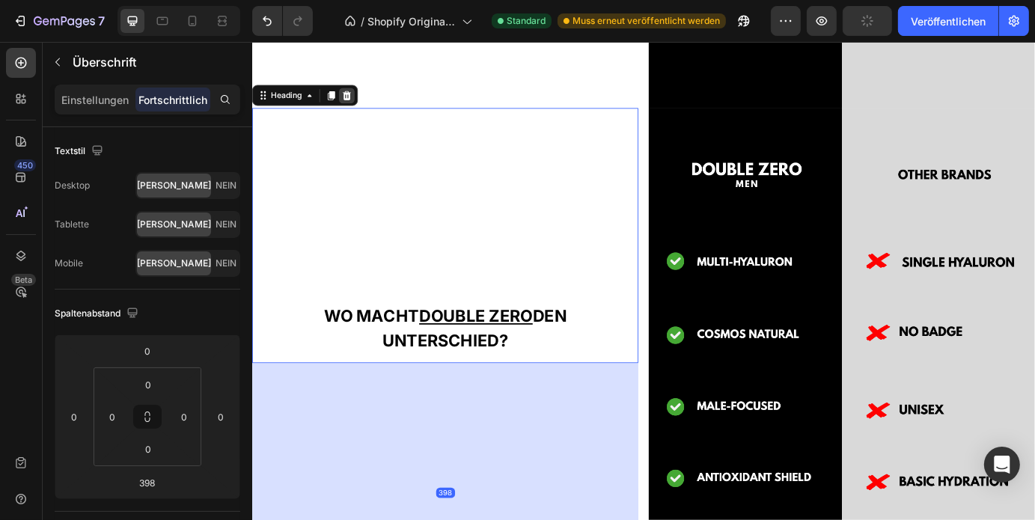
click at [362, 97] on icon at bounding box center [361, 102] width 10 height 10
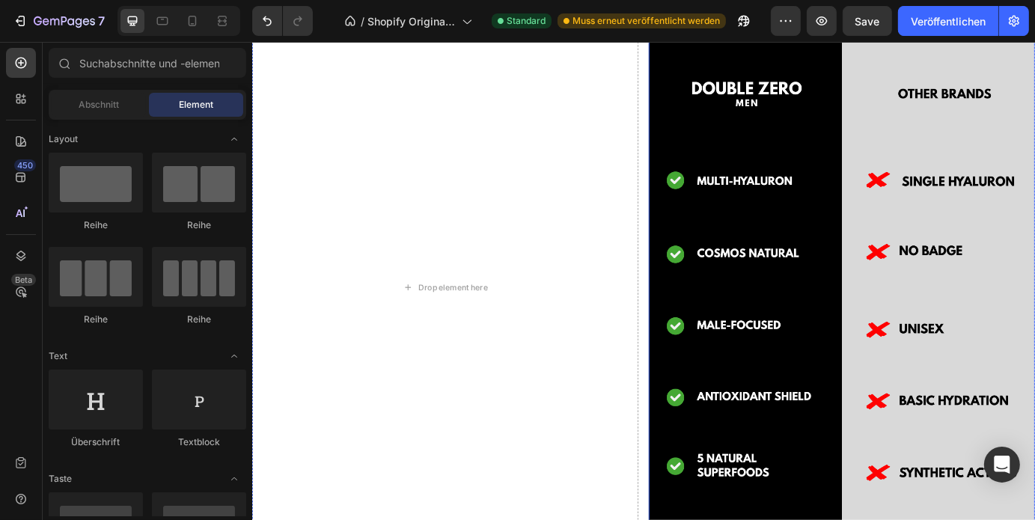
scroll to position [2686, 0]
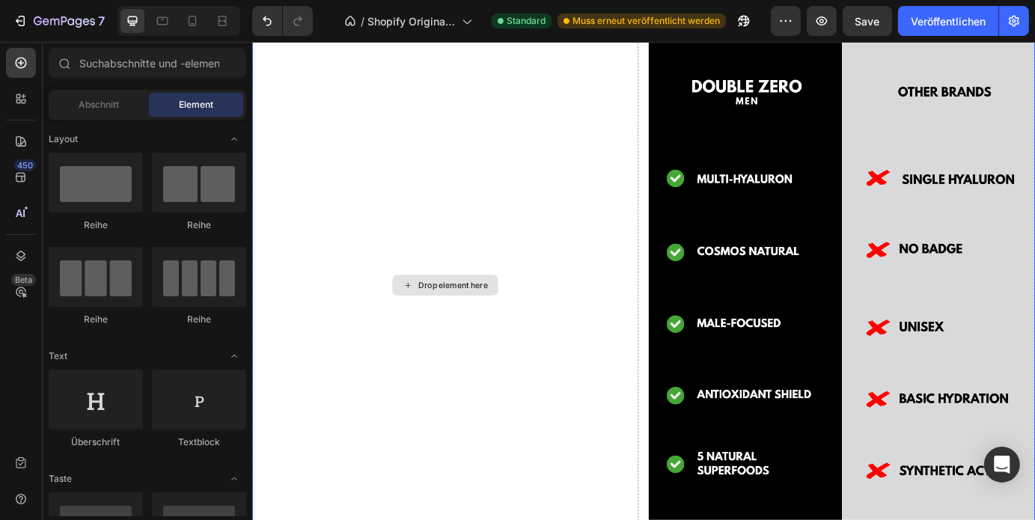
click at [553, 329] on div "Drop element here" at bounding box center [472, 320] width 443 height 597
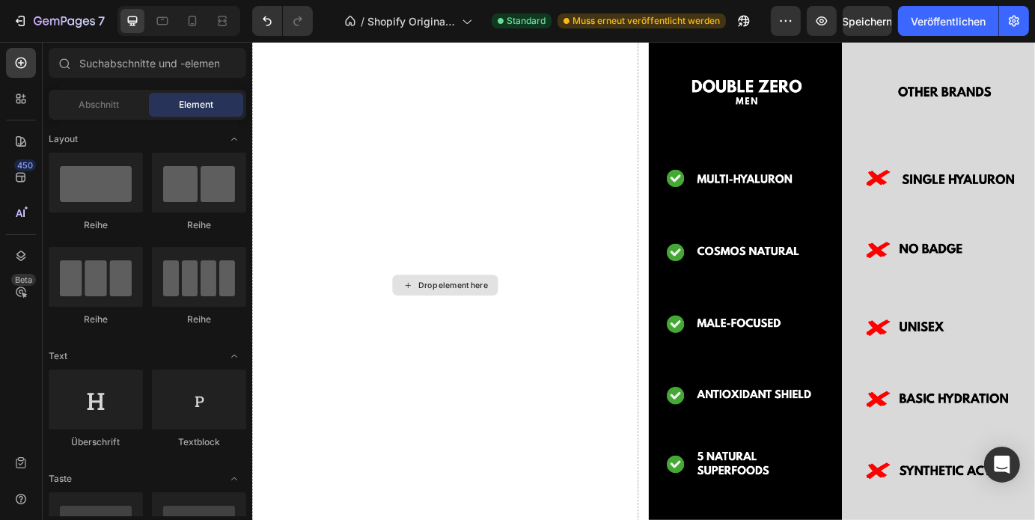
click at [462, 314] on div "Drop element here" at bounding box center [481, 320] width 79 height 12
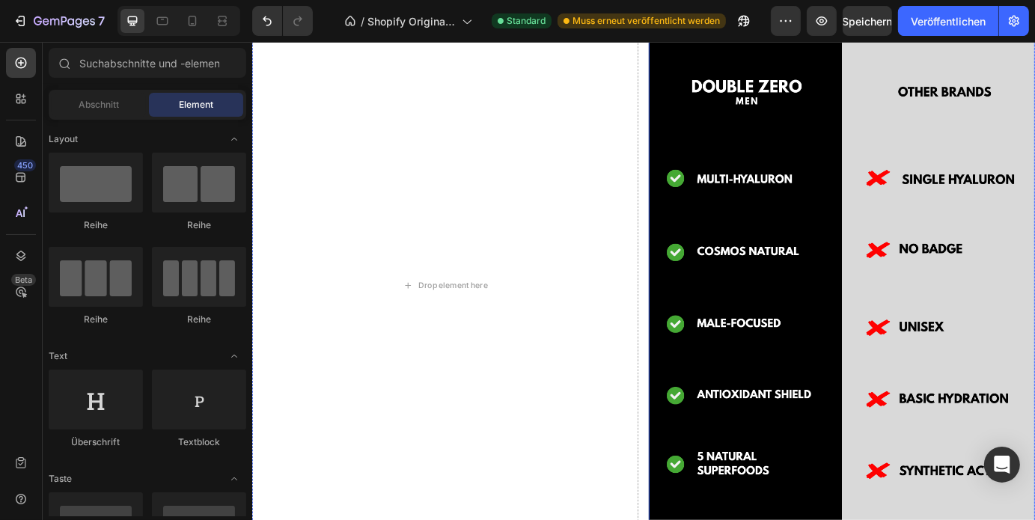
click at [860, 367] on img at bounding box center [928, 320] width 443 height 597
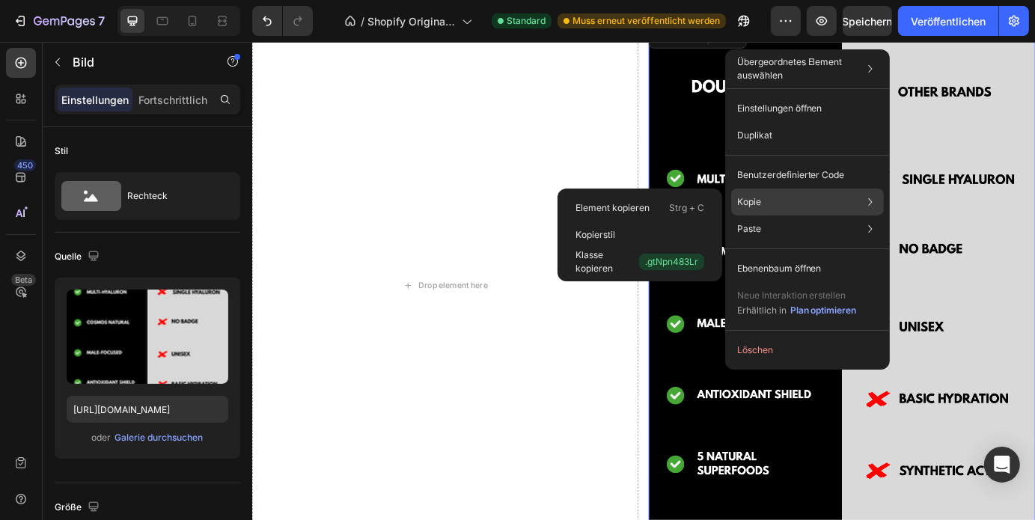
click at [760, 199] on font "Kopie" at bounding box center [749, 201] width 24 height 11
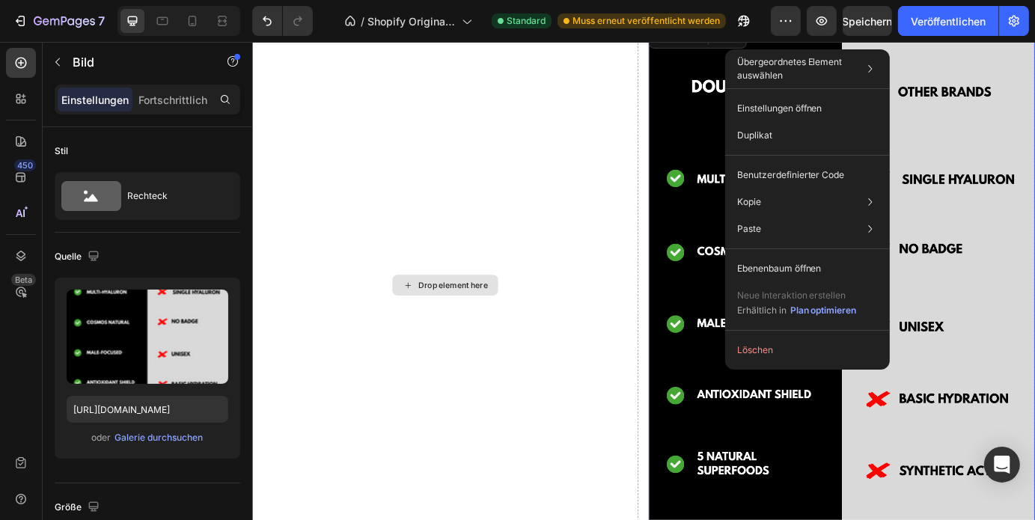
click at [520, 282] on div "Drop element here" at bounding box center [472, 320] width 443 height 597
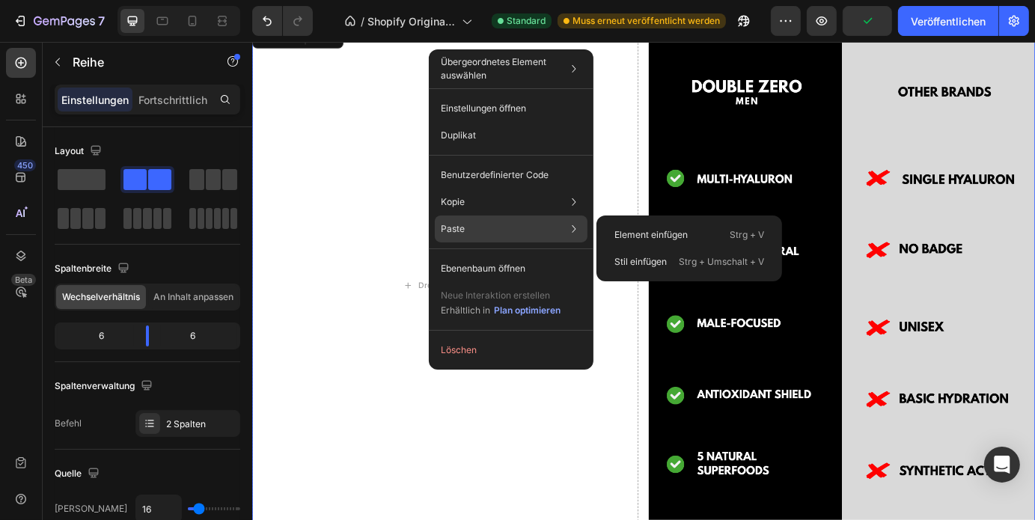
click at [475, 234] on div "Paste Element einfügen Strg + V Stil einfügen Strg + Umschalt + V" at bounding box center [511, 229] width 153 height 27
click at [461, 225] on font "Paste" at bounding box center [453, 228] width 24 height 11
click at [665, 243] on div "Element einfügen Strg + V" at bounding box center [690, 235] width 174 height 27
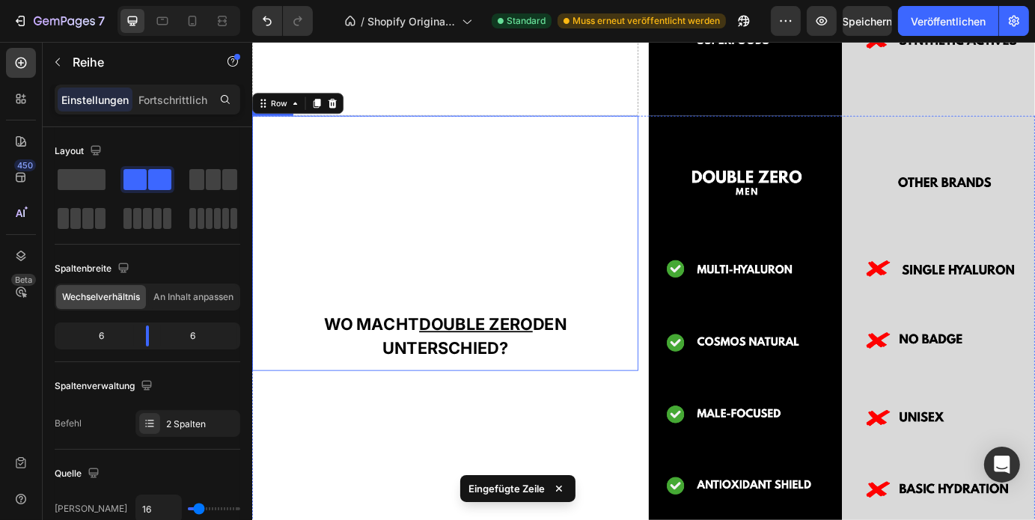
scroll to position [3196, 0]
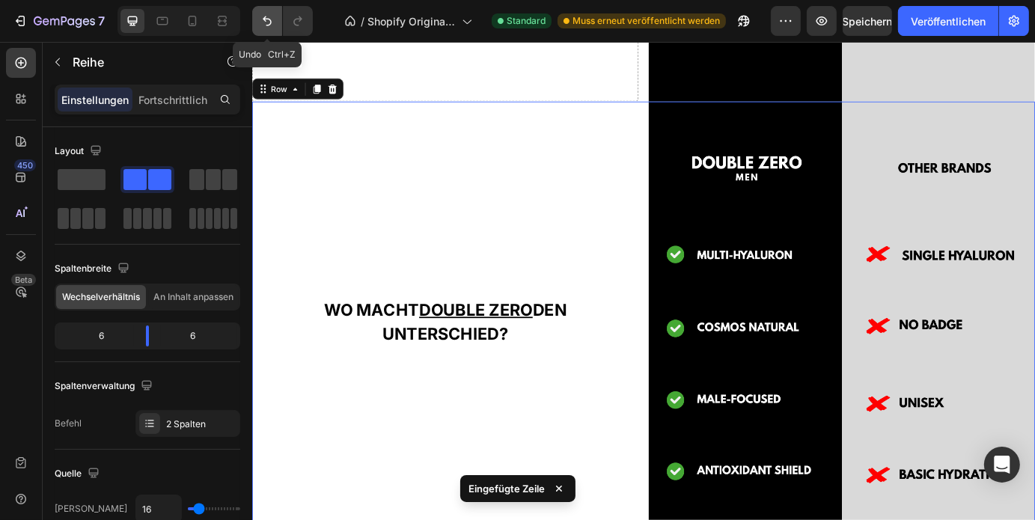
click at [277, 29] on button "Rückgängig/Wiederholen" at bounding box center [267, 21] width 30 height 30
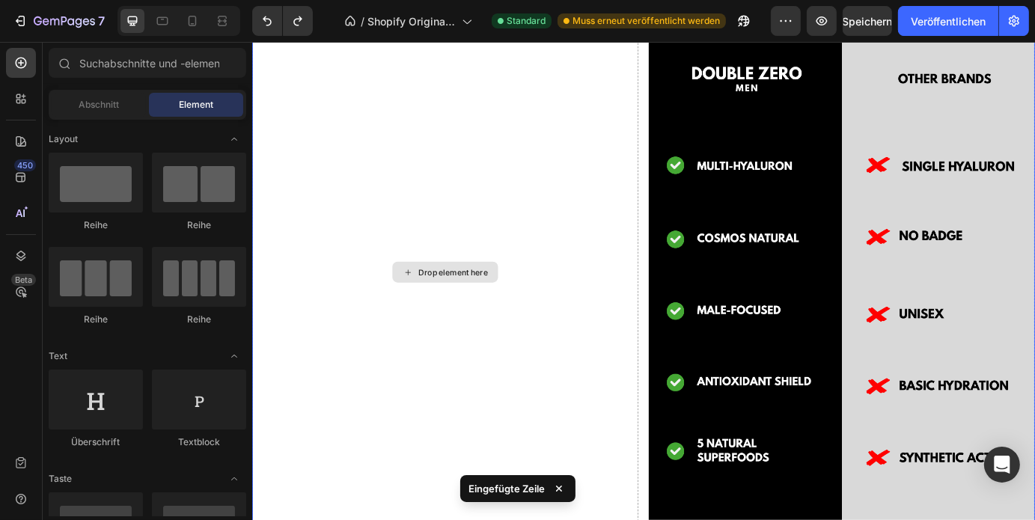
scroll to position [2700, 0]
click at [891, 280] on img at bounding box center [928, 305] width 443 height 597
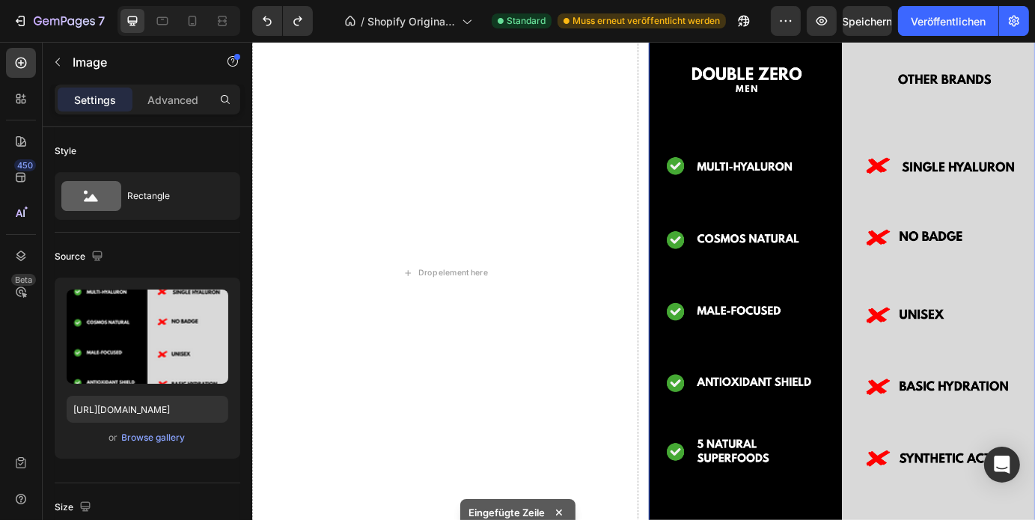
click at [891, 280] on img at bounding box center [928, 305] width 443 height 597
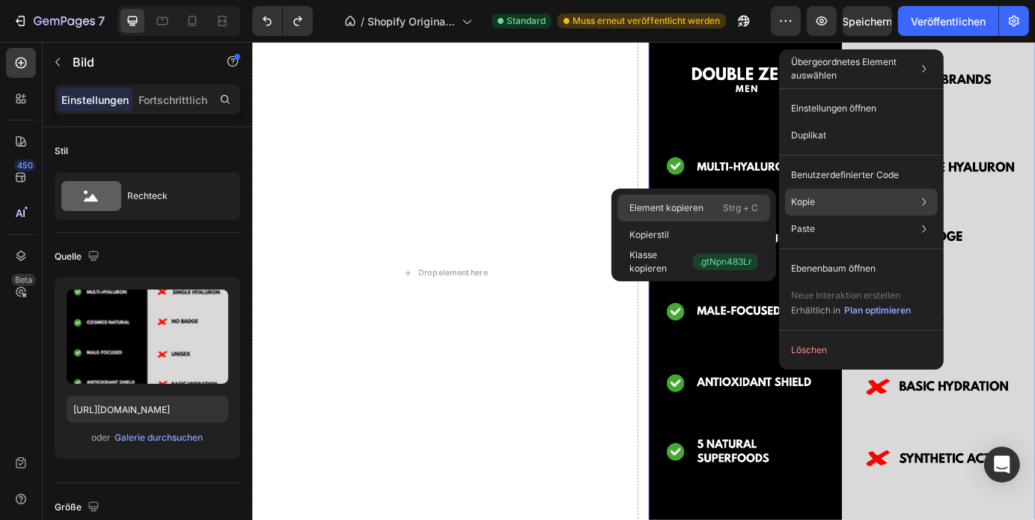
click at [701, 212] on font "Element kopieren" at bounding box center [666, 207] width 74 height 11
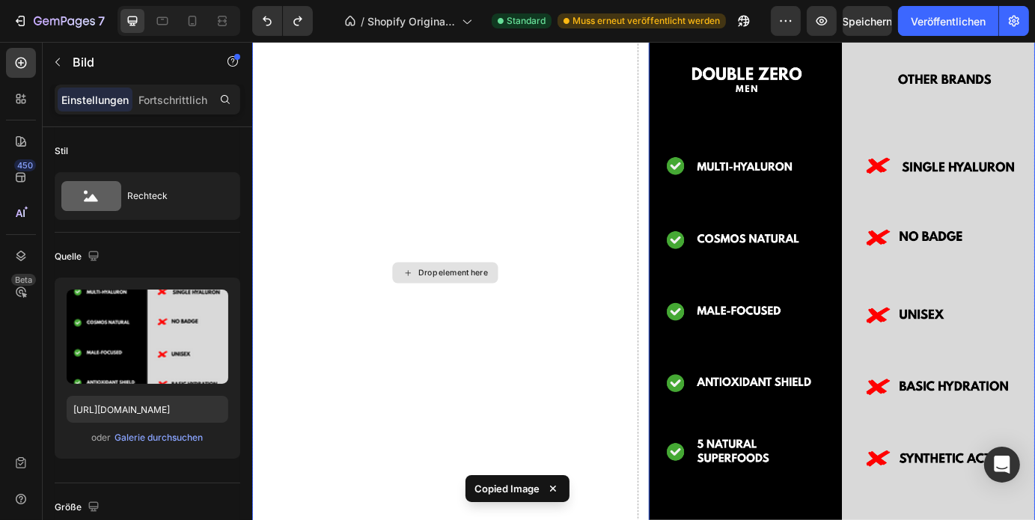
click at [427, 247] on div "Drop element here" at bounding box center [472, 305] width 443 height 597
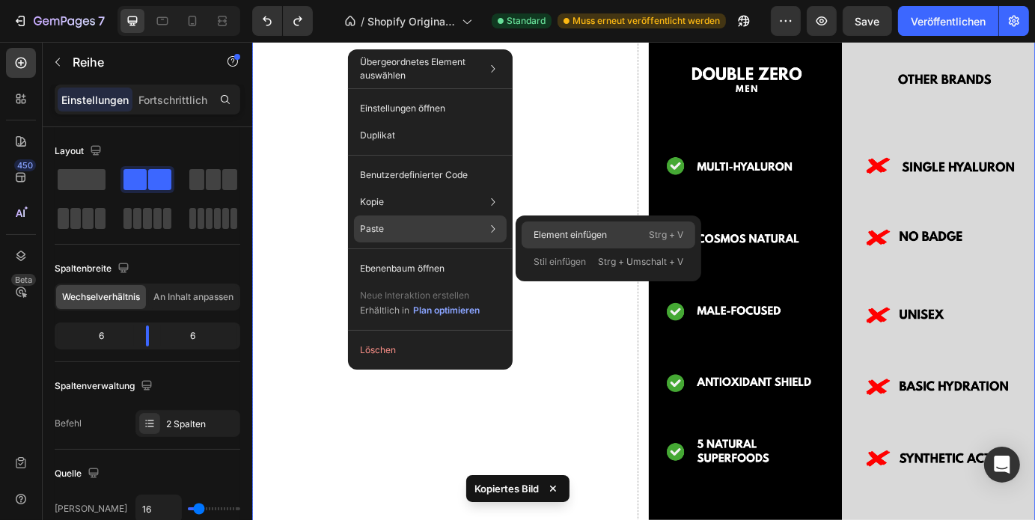
click at [575, 231] on font "Element einfügen" at bounding box center [570, 234] width 73 height 11
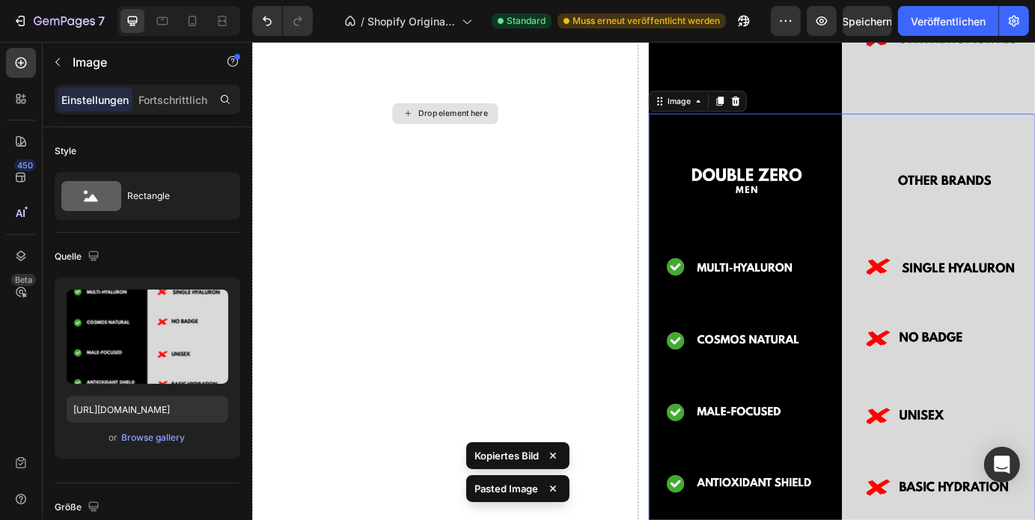
scroll to position [3196, 0]
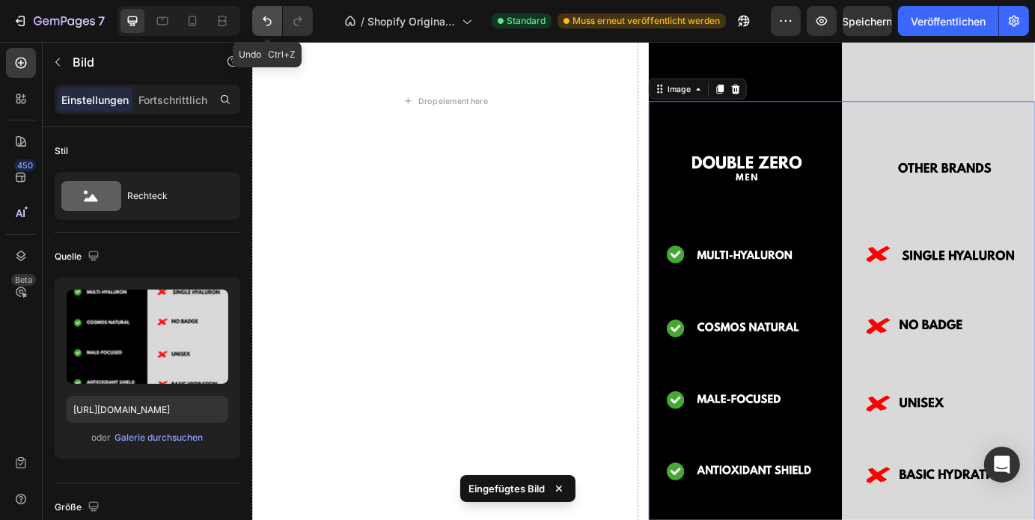
click at [262, 20] on icon "Rückgängig/Wiederholen" at bounding box center [267, 20] width 15 height 15
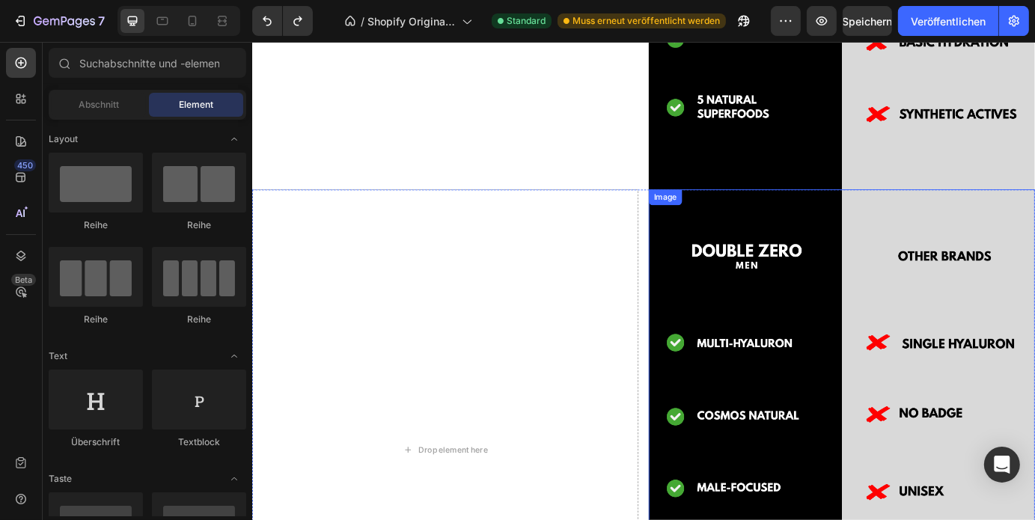
scroll to position [2574, 0]
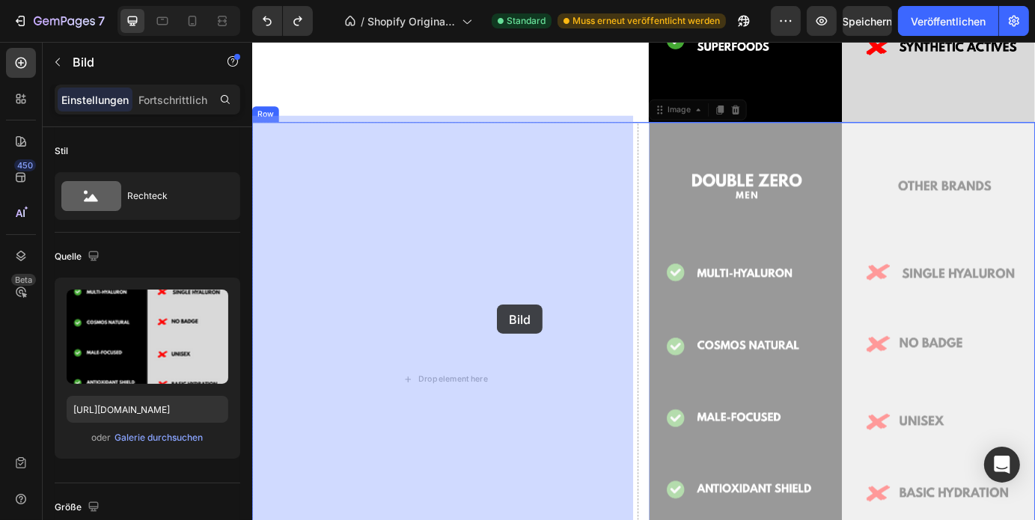
drag, startPoint x: 781, startPoint y: 344, endPoint x: 532, endPoint y: 343, distance: 249.2
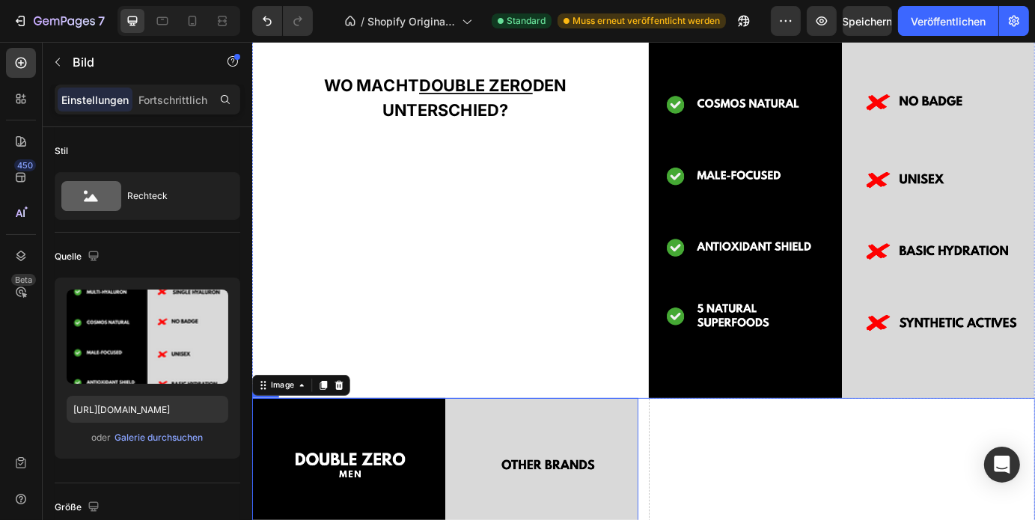
scroll to position [2256, 0]
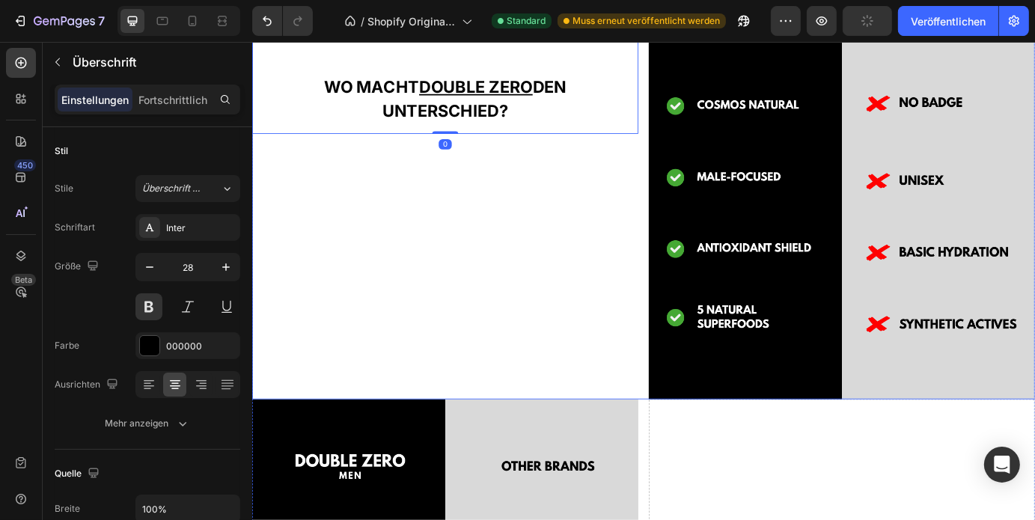
drag, startPoint x: 468, startPoint y: 135, endPoint x: 561, endPoint y: 166, distance: 98.5
drag, startPoint x: 583, startPoint y: 94, endPoint x: 700, endPoint y: 184, distance: 147.8
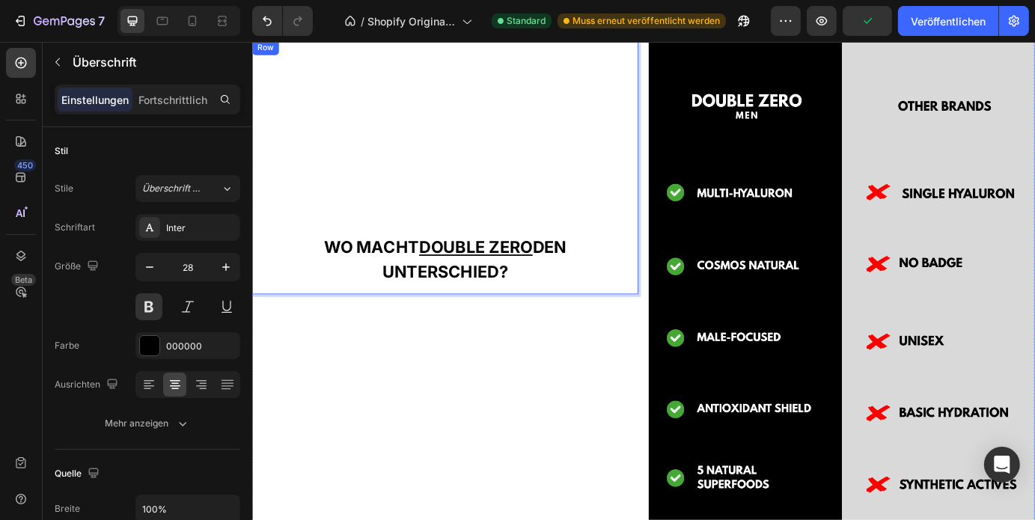
scroll to position [1942, 0]
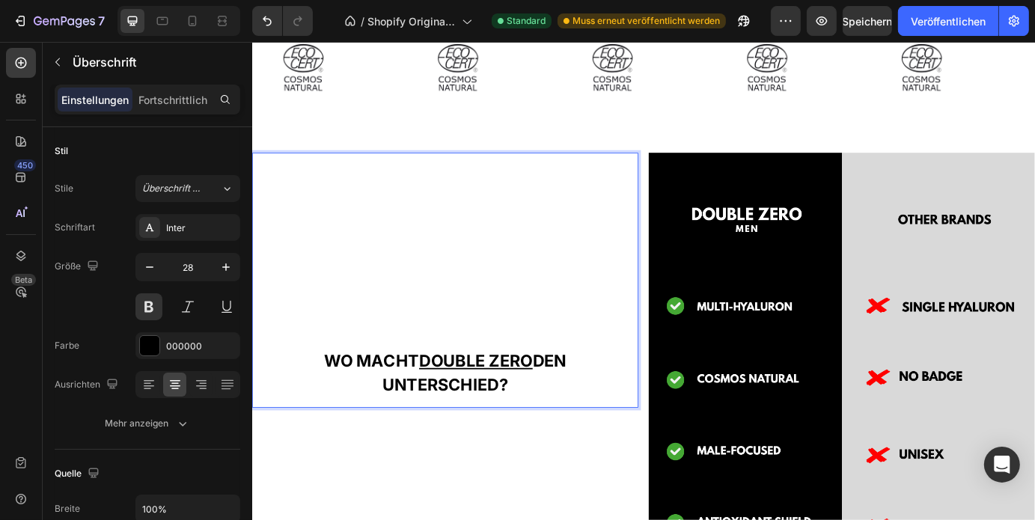
drag, startPoint x: 410, startPoint y: 257, endPoint x: 315, endPoint y: 275, distance: 96.7
click at [315, 275] on h2 "WO MACHT DOUBLE ZERO DEN UNTERSCHIED?" at bounding box center [472, 314] width 443 height 293
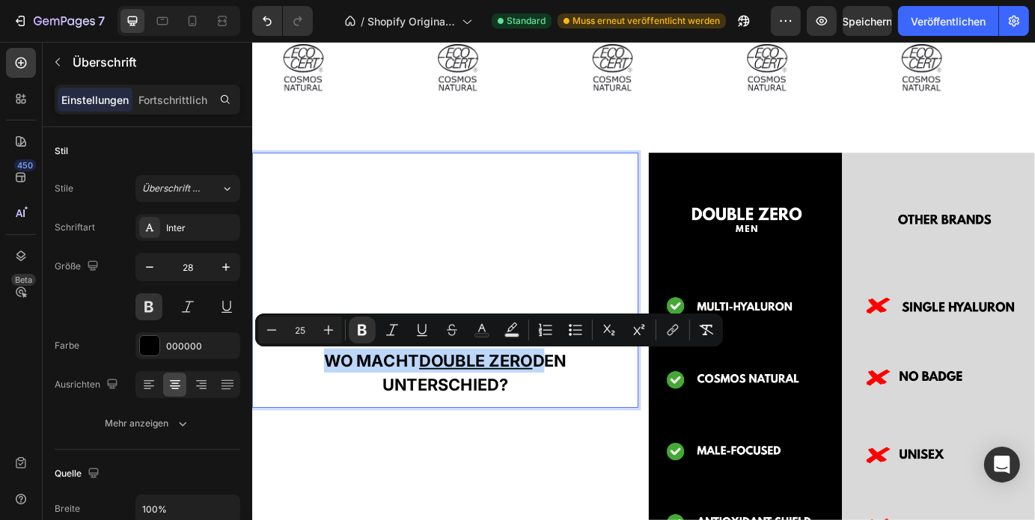
drag, startPoint x: 315, startPoint y: 275, endPoint x: 576, endPoint y: 340, distance: 269.2
click at [576, 340] on h2 "WO MACHT DOUBLE ZERO DEN UNTERSCHIED?" at bounding box center [472, 314] width 443 height 293
click at [474, 291] on h2 "WO MACHT DOUBLE ZERO DEN UNTERSCHIED?" at bounding box center [472, 314] width 443 height 293
drag, startPoint x: 326, startPoint y: 251, endPoint x: 516, endPoint y: 355, distance: 216.4
click at [516, 355] on h2 "WO MACHT DOUBLE ZERO DEN UNTERSCHIED?" at bounding box center [472, 314] width 443 height 293
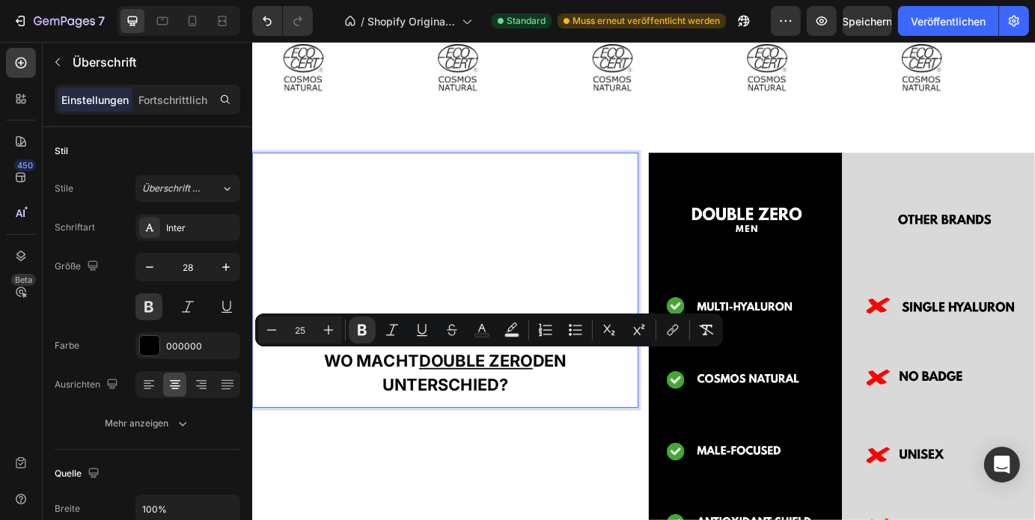
click at [528, 269] on h2 "WO MACHT DOUBLE ZERO DEN UNTERSCHIED?" at bounding box center [472, 314] width 443 height 293
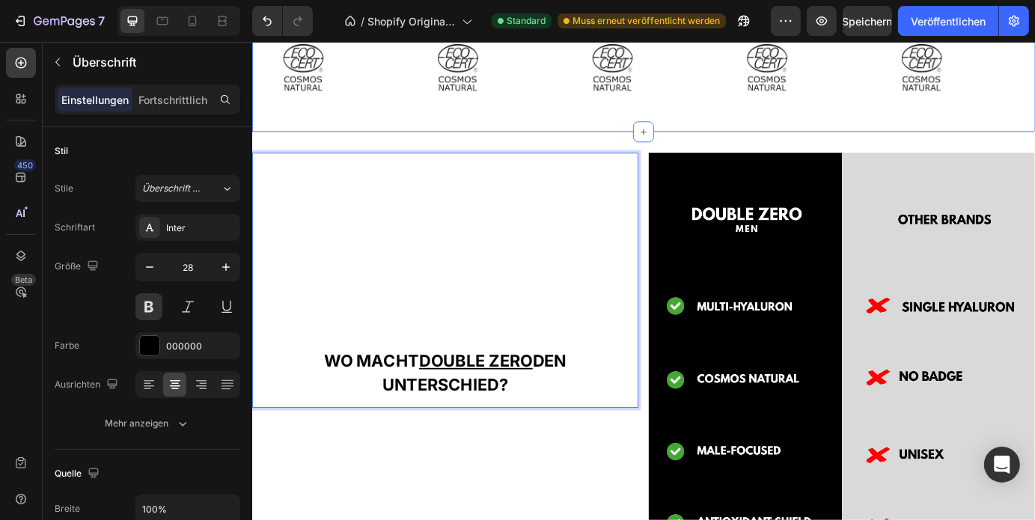
click at [588, 142] on div "Image Image Image Image Image Image Image Image Image Image Marquee Section 5" at bounding box center [700, 75] width 898 height 135
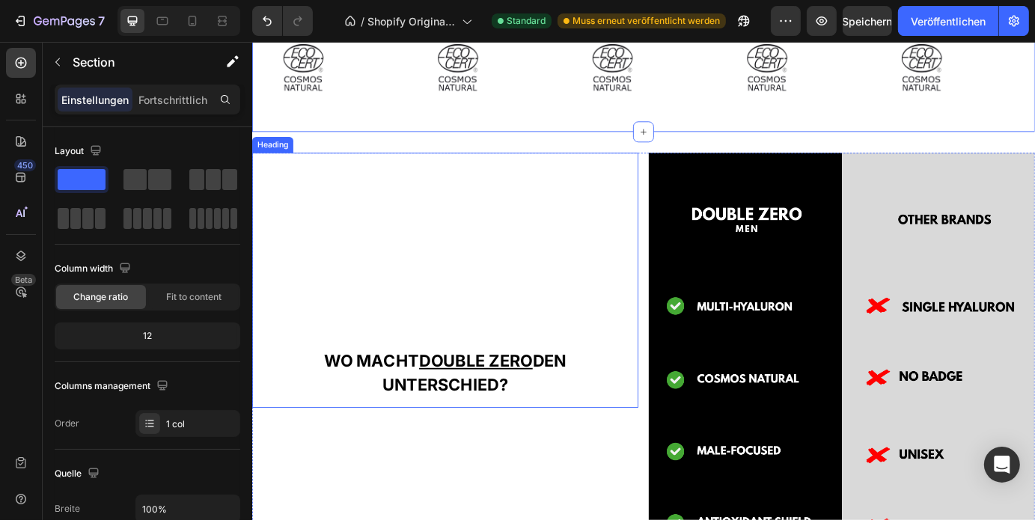
click at [587, 174] on h2 "⁠⁠⁠⁠⁠⁠⁠ WO MACHT DOUBLE ZERO DEN UNTERSCHIED?" at bounding box center [472, 314] width 443 height 293
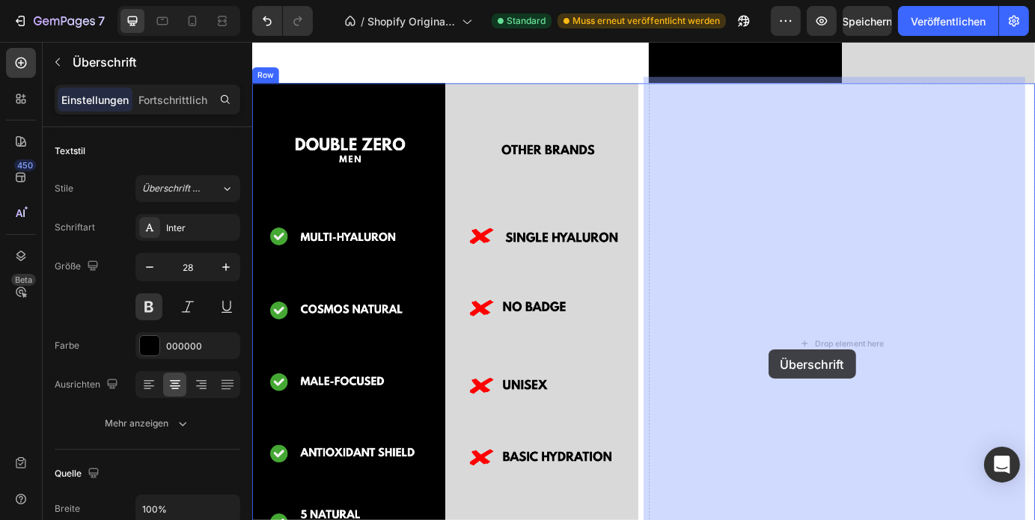
drag, startPoint x: 306, startPoint y: 158, endPoint x: 838, endPoint y: 379, distance: 575.8
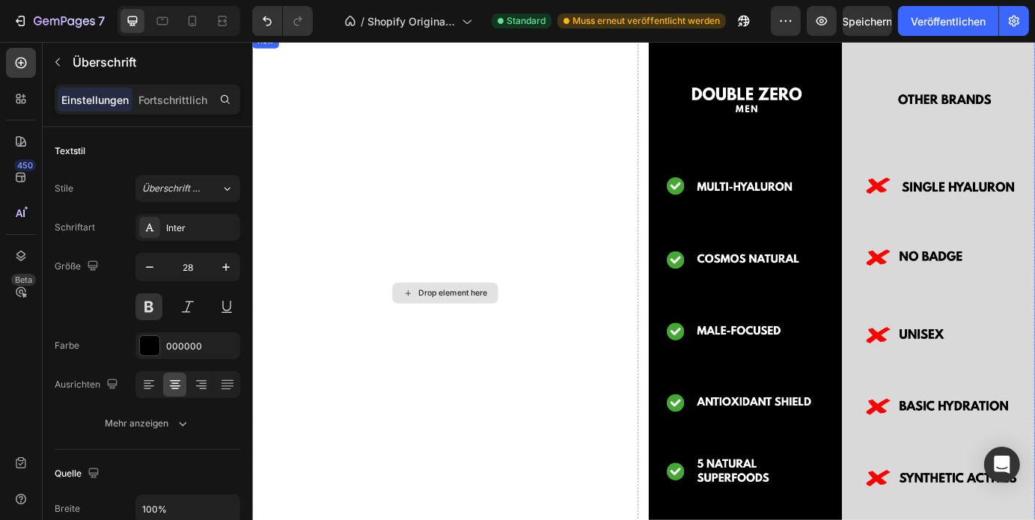
scroll to position [2077, 0]
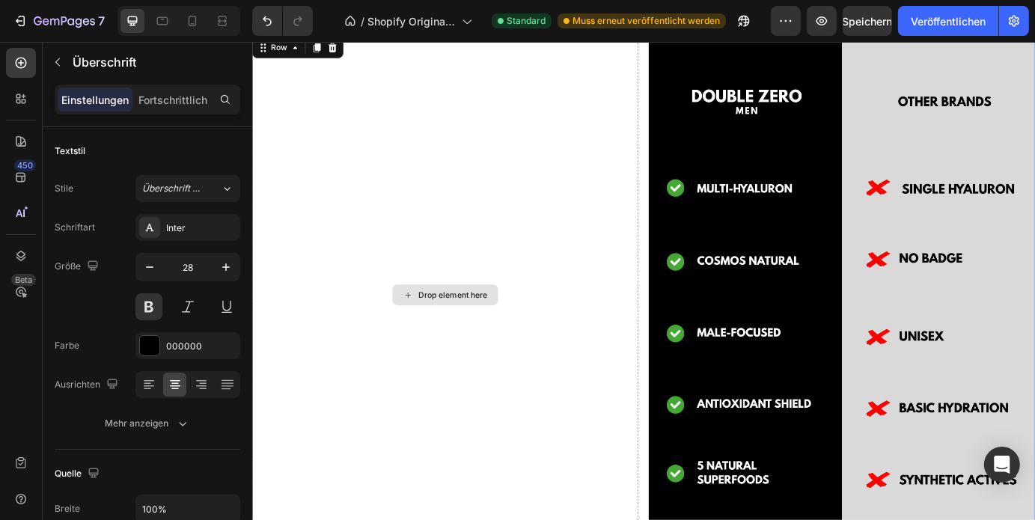
click at [607, 227] on div "Drop element here" at bounding box center [472, 331] width 443 height 597
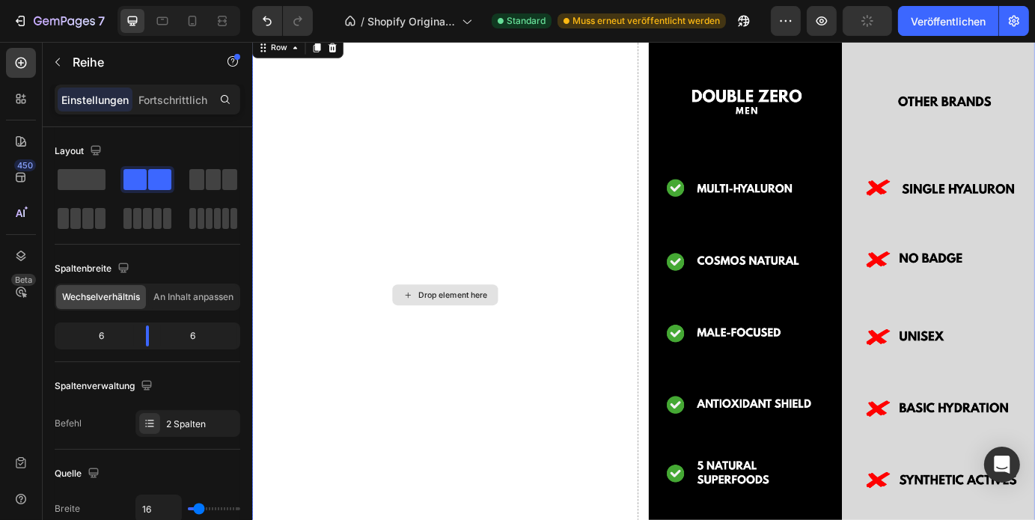
scroll to position [1964, 0]
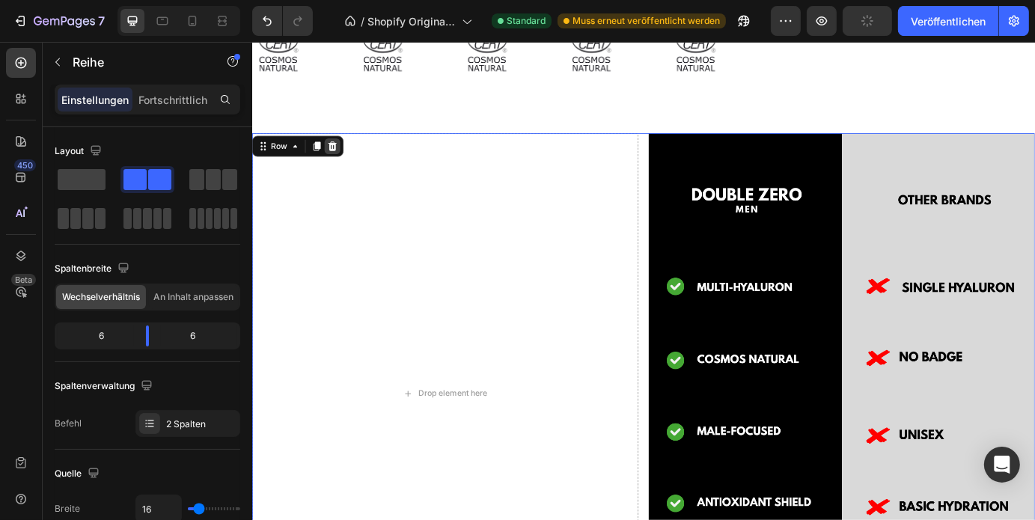
click at [344, 164] on icon at bounding box center [344, 161] width 10 height 10
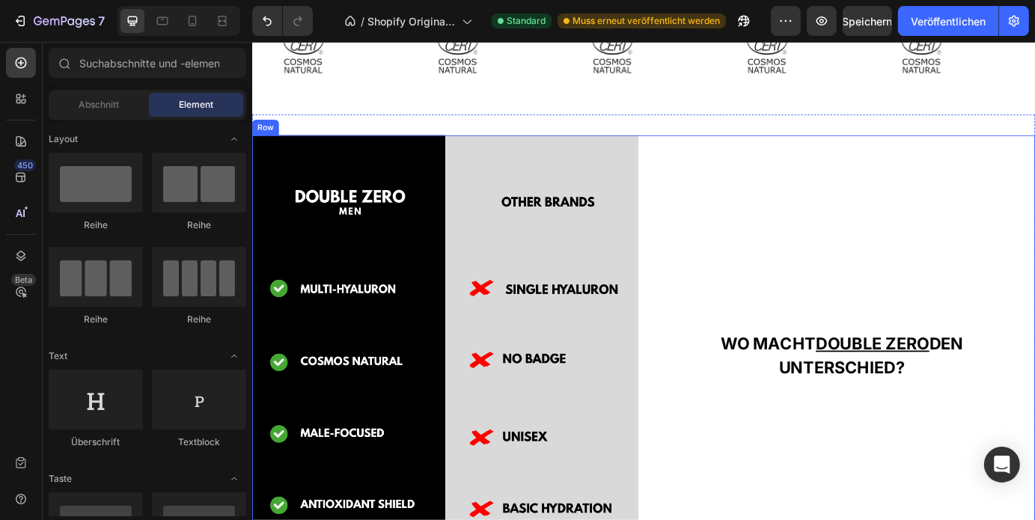
scroll to position [1961, 0]
click at [916, 408] on strong "WO MACHT DOUBLE ZERO DEN UNTERSCHIED?" at bounding box center [928, 401] width 278 height 50
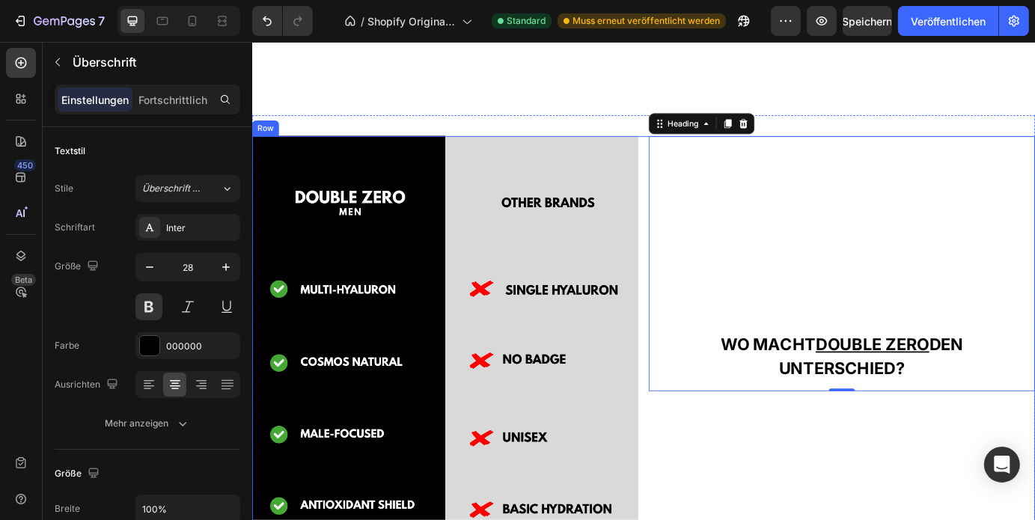
scroll to position [2104, 0]
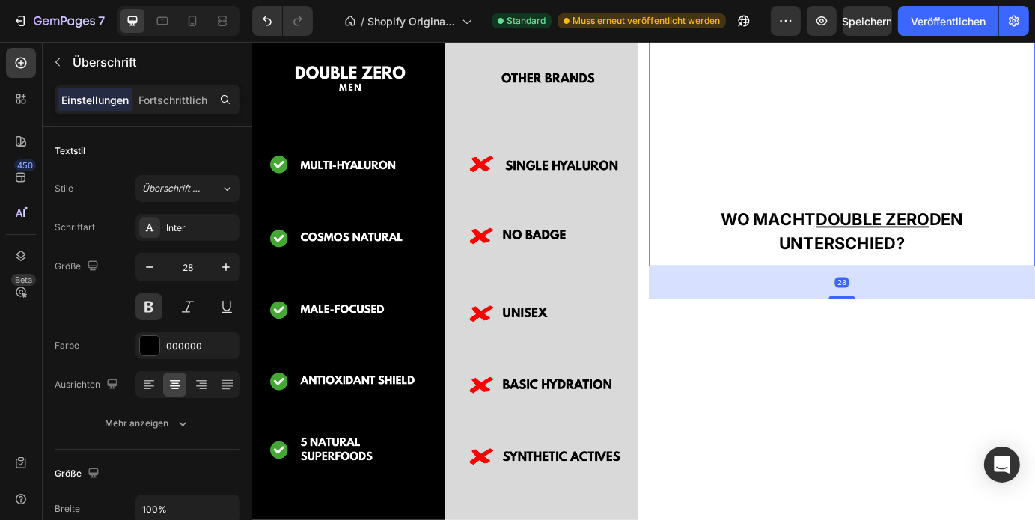
drag, startPoint x: 921, startPoint y: 296, endPoint x: 953, endPoint y: 499, distance: 206.1
click at [953, 299] on div "28" at bounding box center [928, 299] width 443 height 0
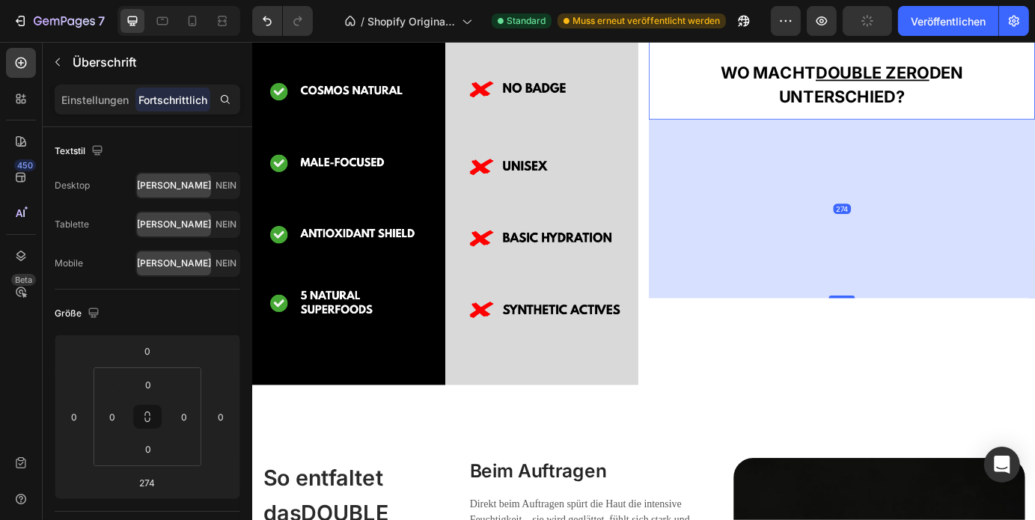
scroll to position [2329, 0]
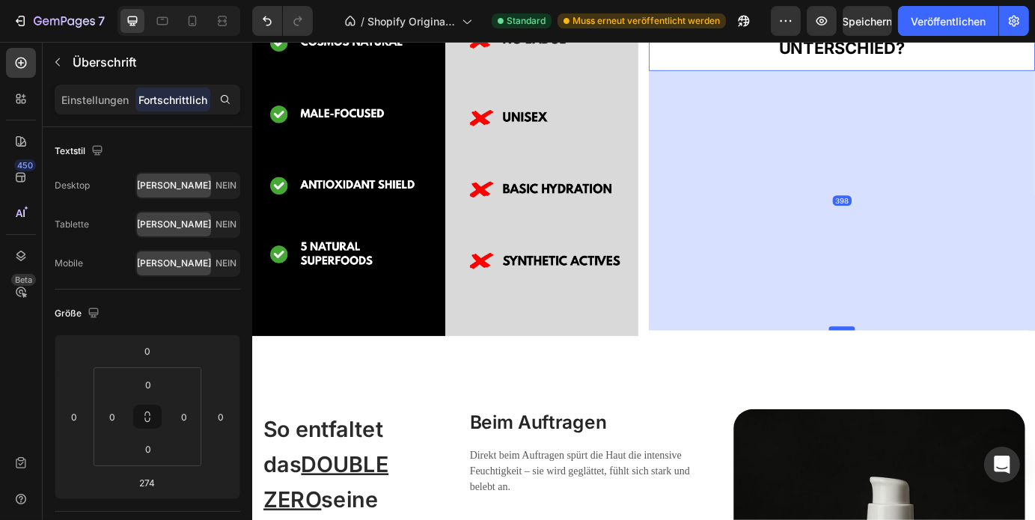
drag, startPoint x: 916, startPoint y: 277, endPoint x: 922, endPoint y: 370, distance: 93.0
click at [922, 370] on div at bounding box center [928, 370] width 30 height 4
type input "398"
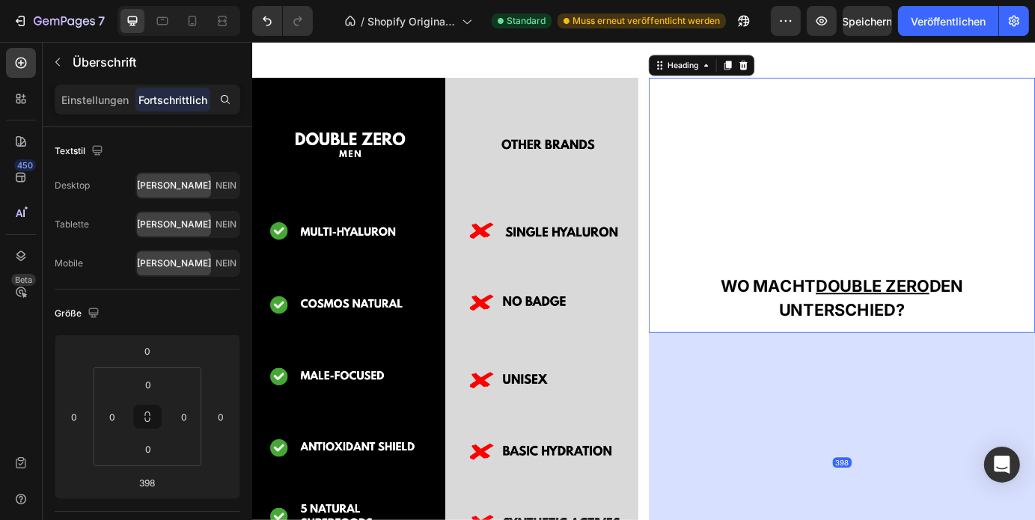
scroll to position [1921, 0]
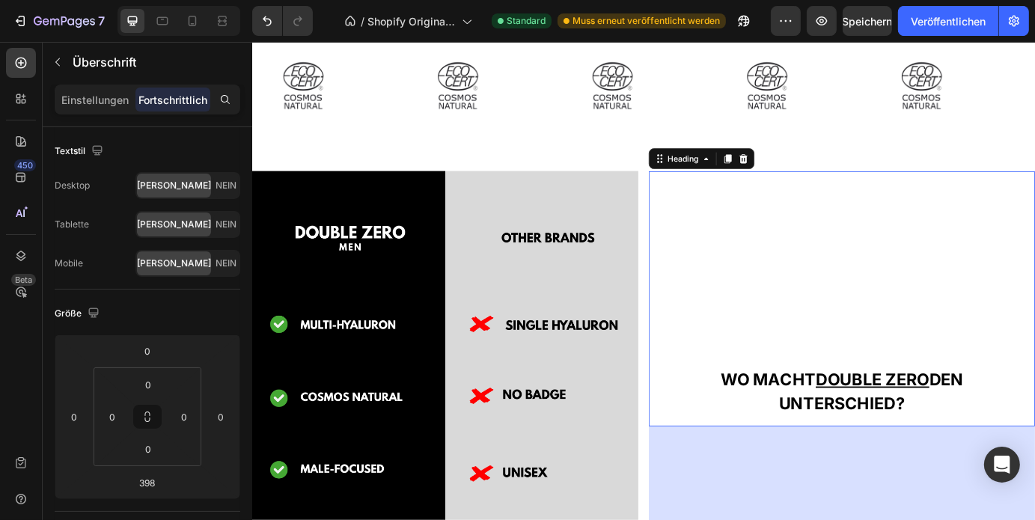
click at [903, 347] on h2 "WO MACHT DOUBLE ZERO DEN UNTERSCHIED?" at bounding box center [928, 335] width 443 height 293
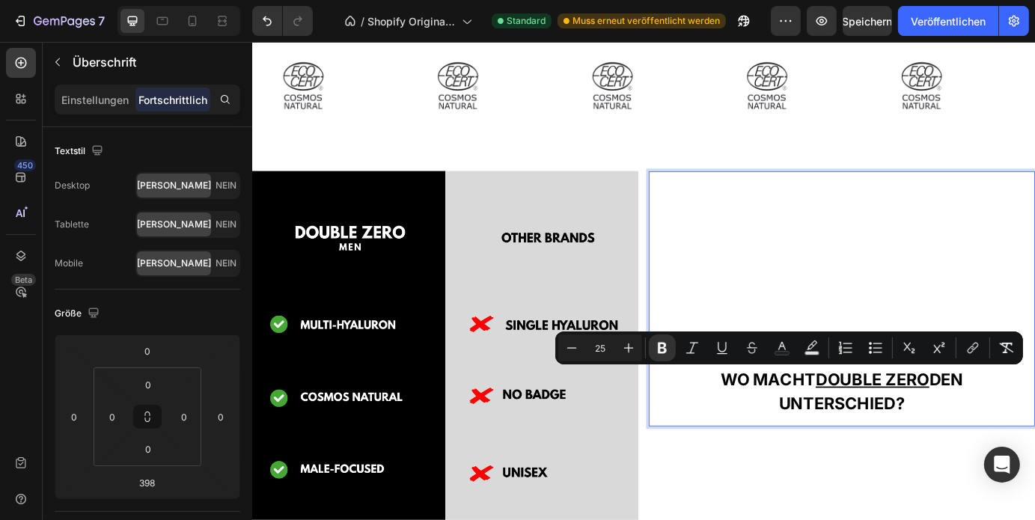
drag, startPoint x: 992, startPoint y: 460, endPoint x: 775, endPoint y: 419, distance: 221.7
click at [775, 419] on p "WO MACHT DOUBLE ZERO DEN UNTERSCHIED?" at bounding box center [928, 442] width 419 height 56
click at [861, 262] on h2 "WO MACHT DOUBLE ZERO DEN UNTERSCHIED?" at bounding box center [928, 335] width 443 height 293
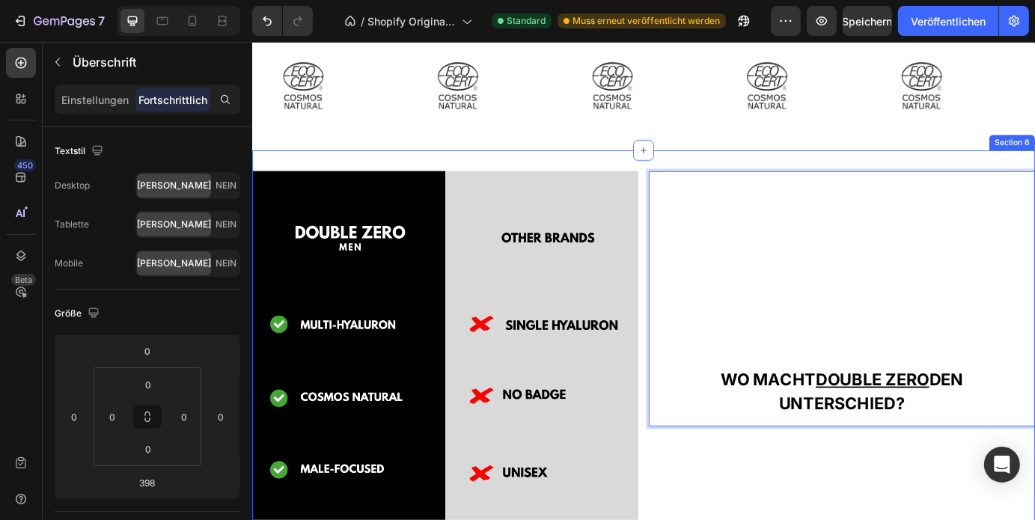
click at [816, 171] on div "Image WO MACHT DOUBLE ZERO DEN UNTERSCHIED? Heading [STREET_ADDRESS]" at bounding box center [700, 487] width 898 height 645
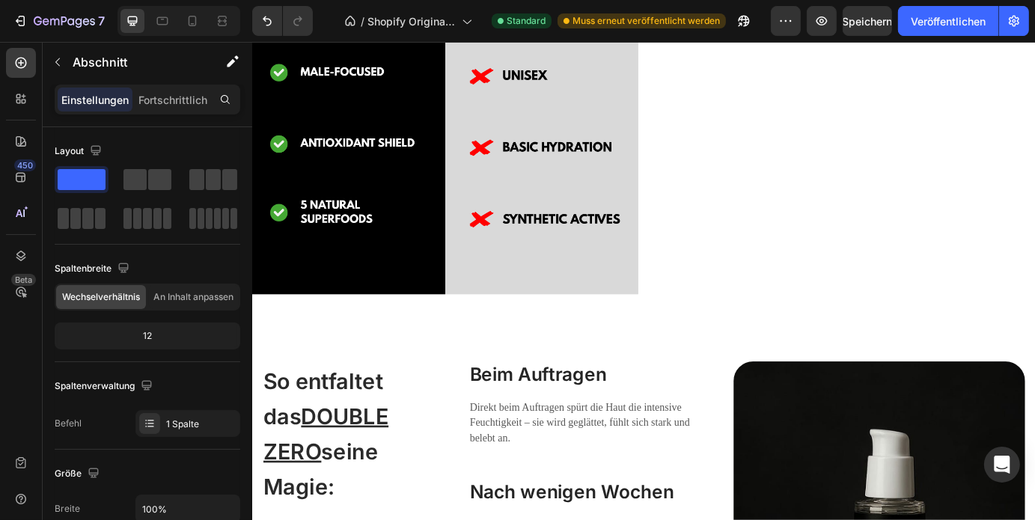
scroll to position [2480, 0]
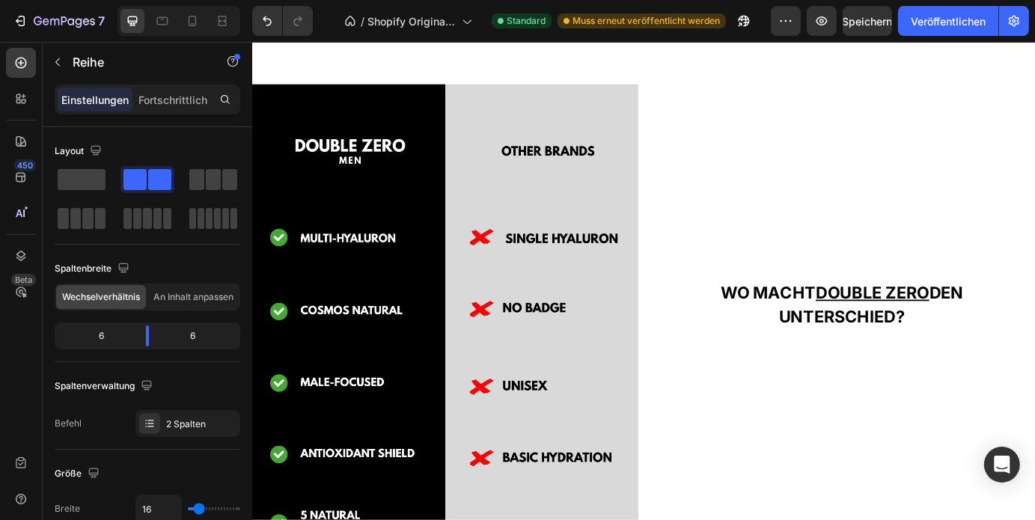
scroll to position [2087, 0]
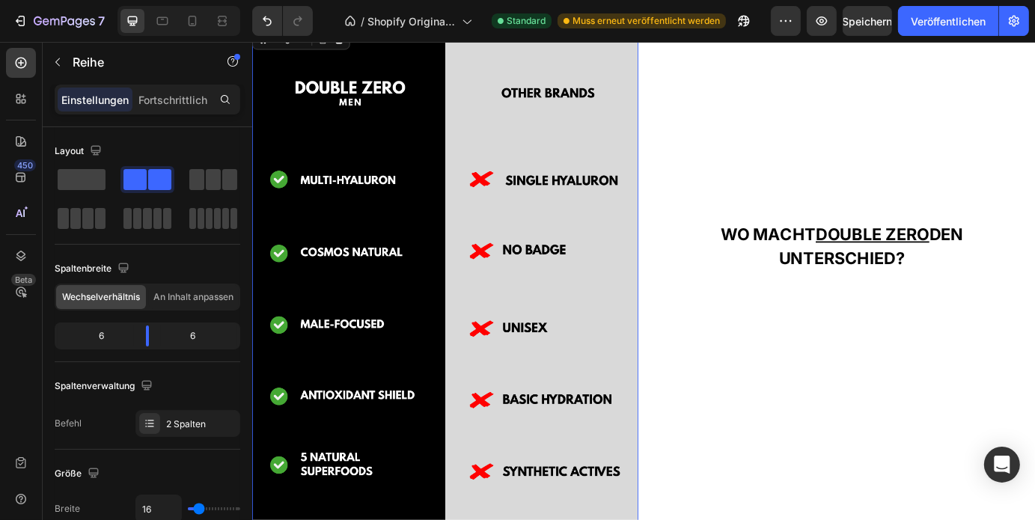
click at [634, 355] on img at bounding box center [472, 321] width 443 height 597
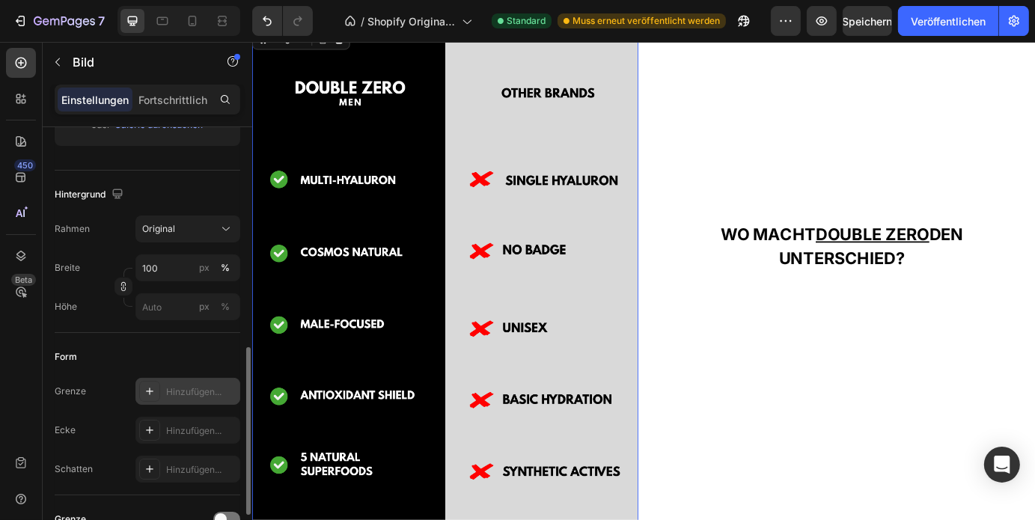
scroll to position [385, 0]
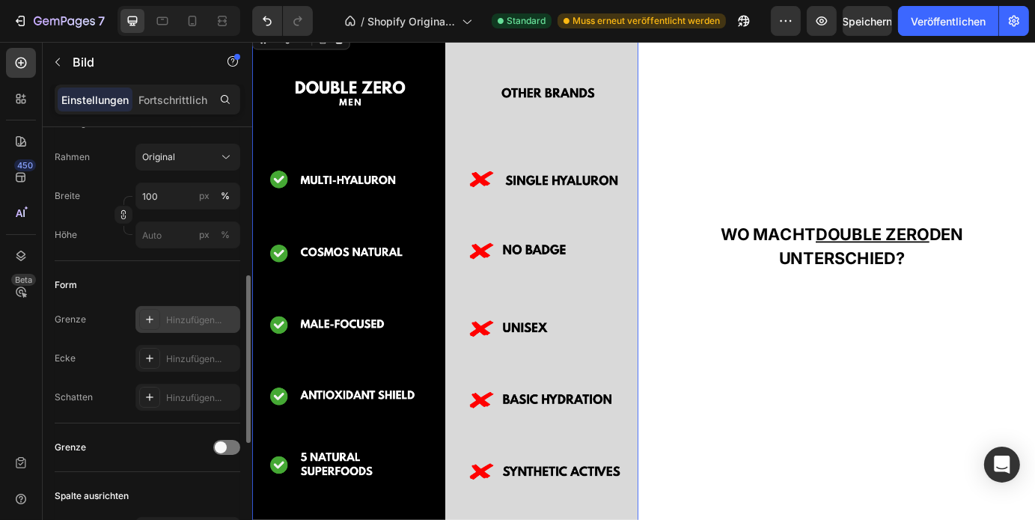
click at [164, 323] on div "Hinzufügen..." at bounding box center [187, 319] width 105 height 27
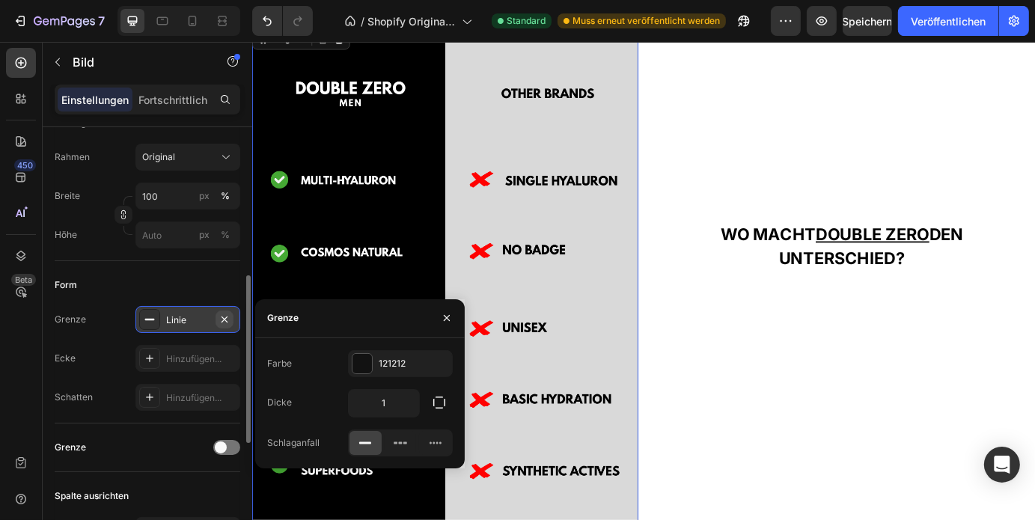
click at [225, 320] on icon "button" at bounding box center [225, 319] width 6 height 6
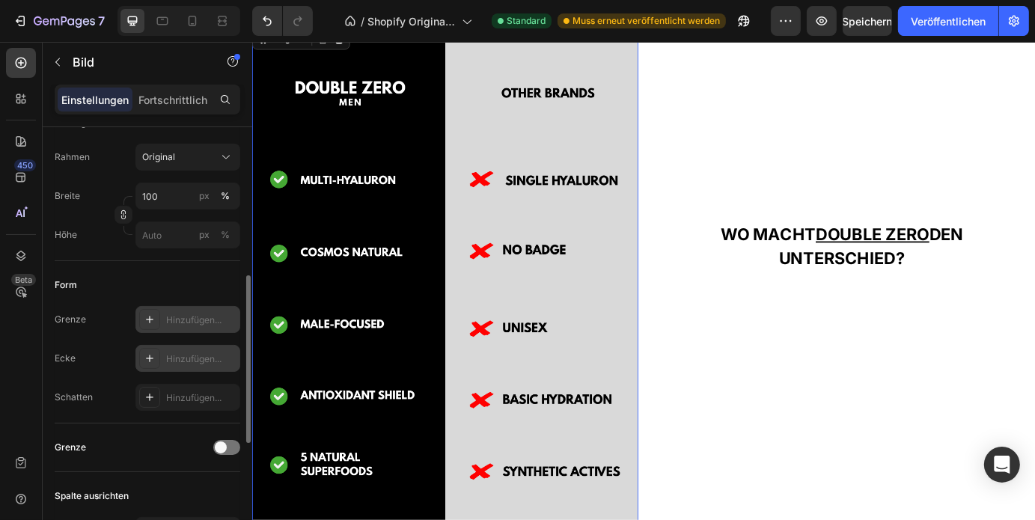
click at [180, 353] on div "Hinzufügen..." at bounding box center [201, 359] width 70 height 13
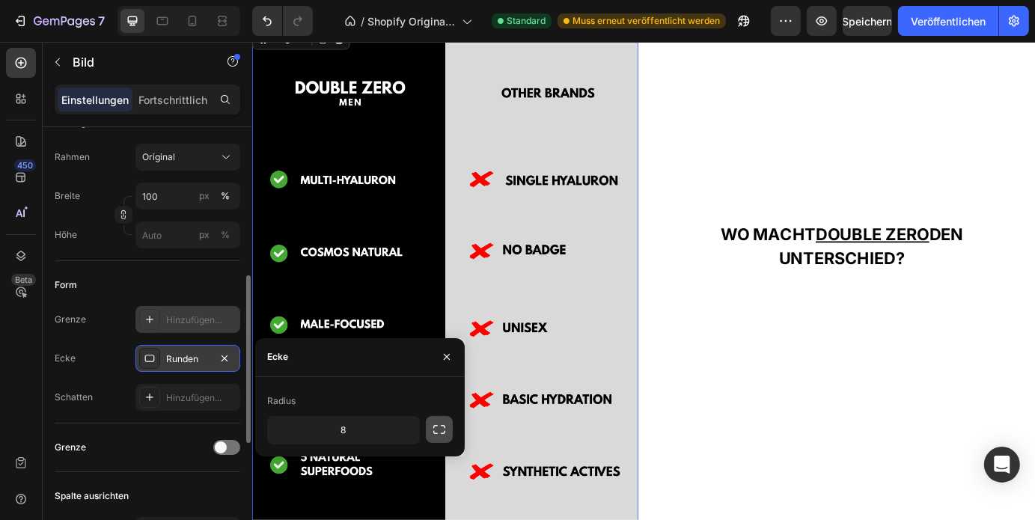
click at [430, 430] on button "button" at bounding box center [439, 429] width 27 height 27
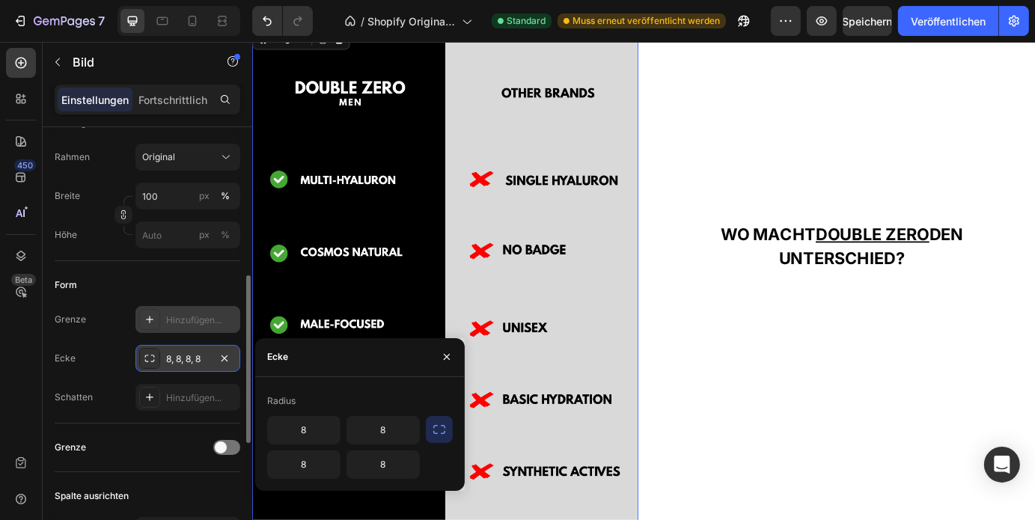
click at [440, 427] on icon "button" at bounding box center [439, 429] width 15 height 15
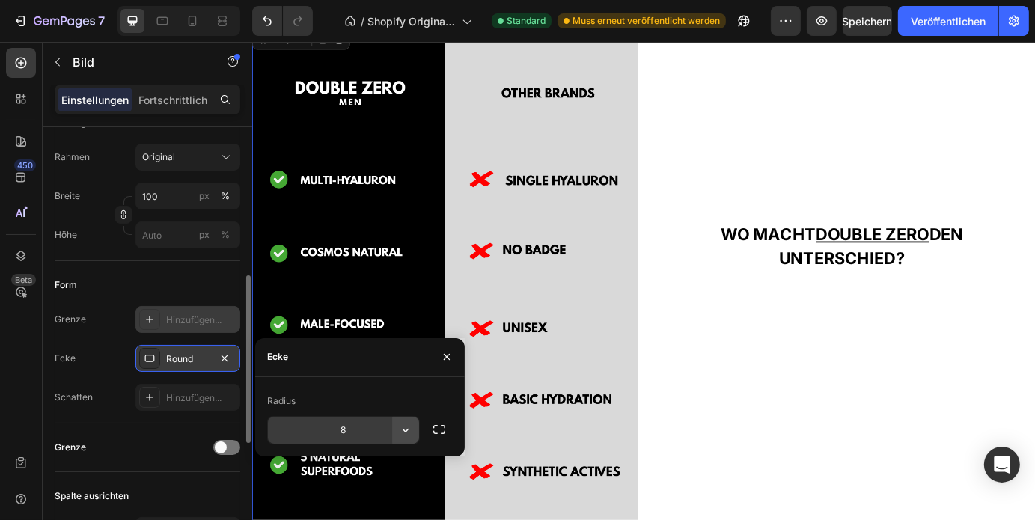
click at [406, 429] on icon "button" at bounding box center [405, 430] width 15 height 15
click at [356, 426] on input "8" at bounding box center [343, 430] width 151 height 27
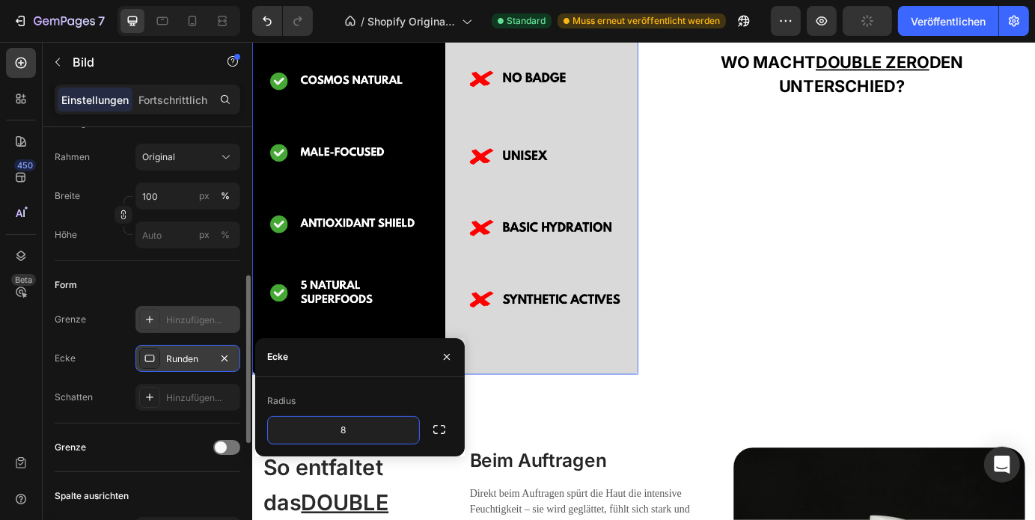
scroll to position [2278, 0]
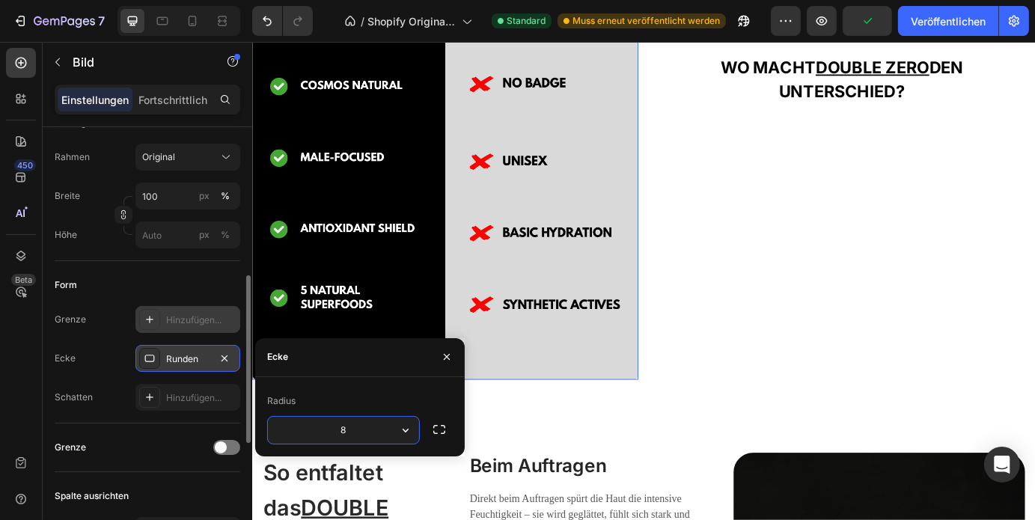
drag, startPoint x: 366, startPoint y: 427, endPoint x: 304, endPoint y: 441, distance: 63.6
click at [304, 441] on input "8" at bounding box center [343, 430] width 151 height 27
drag, startPoint x: 358, startPoint y: 431, endPoint x: 307, endPoint y: 435, distance: 51.0
click at [307, 435] on input "12" at bounding box center [343, 430] width 151 height 27
type input "15"
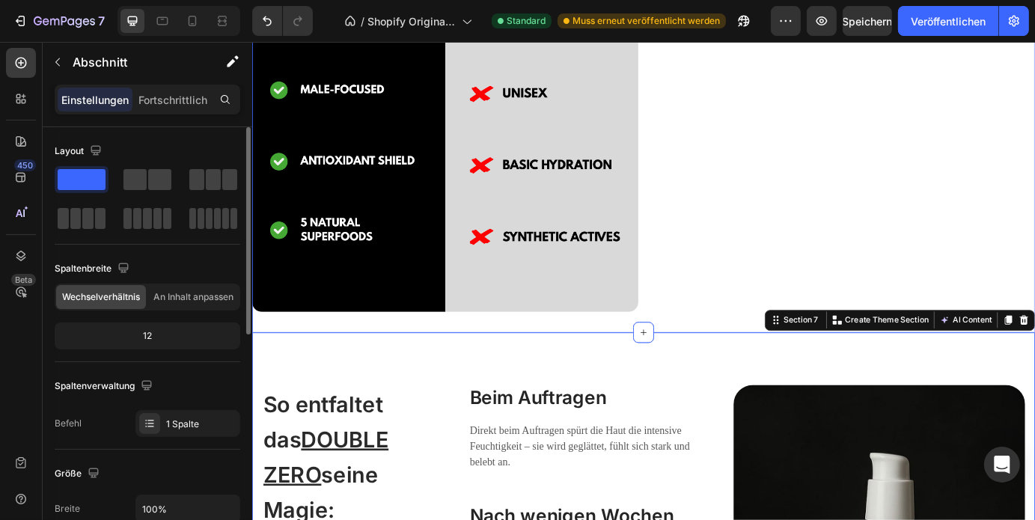
scroll to position [2354, 0]
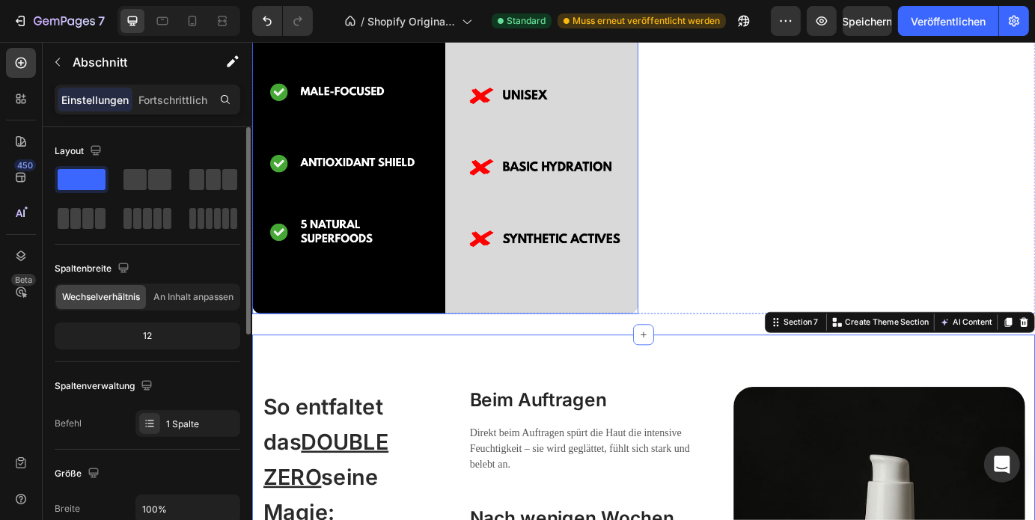
click at [516, 322] on img at bounding box center [472, 54] width 443 height 597
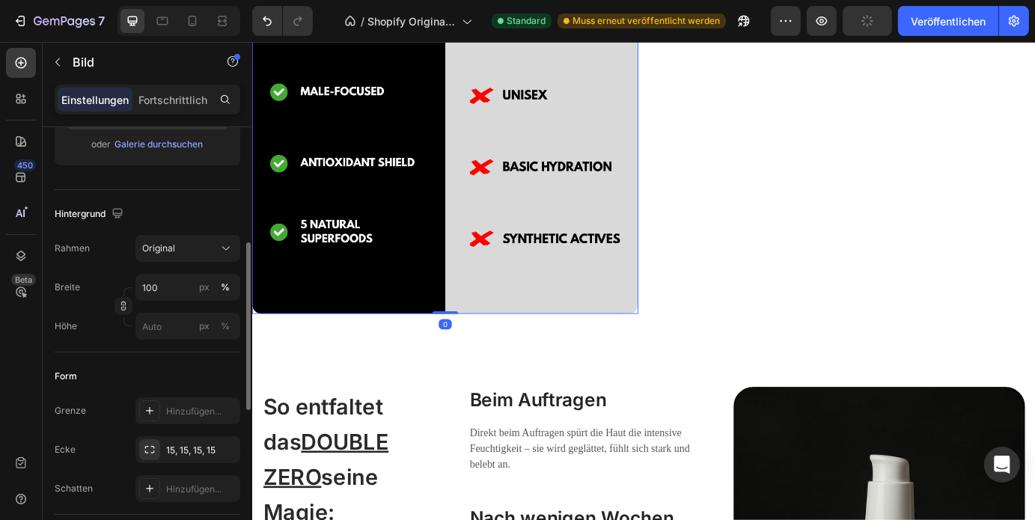
scroll to position [295, 0]
click at [172, 437] on div "15, 15, 15, 15" at bounding box center [187, 448] width 105 height 27
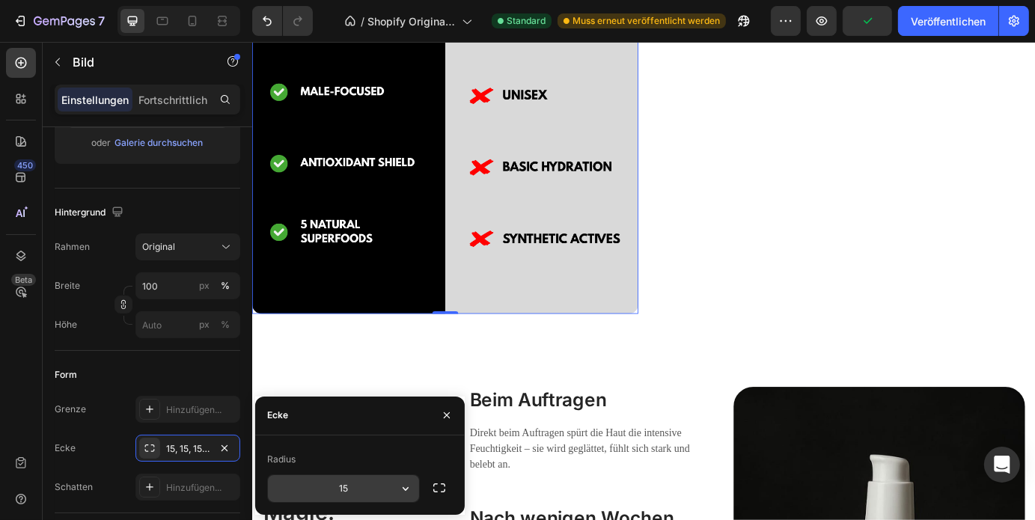
click at [344, 490] on input "15" at bounding box center [343, 488] width 151 height 27
type input "20"
click at [691, 348] on div "Image 0 WO MACHT DOUBLE ZERO DEN UNTERSCHIED? Heading Row Section 6" at bounding box center [700, 54] width 898 height 645
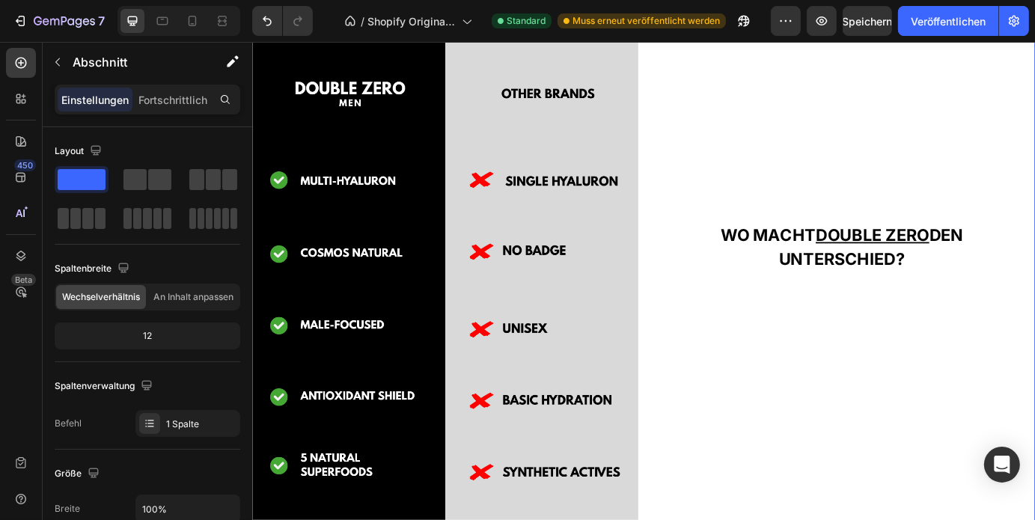
scroll to position [2084, 0]
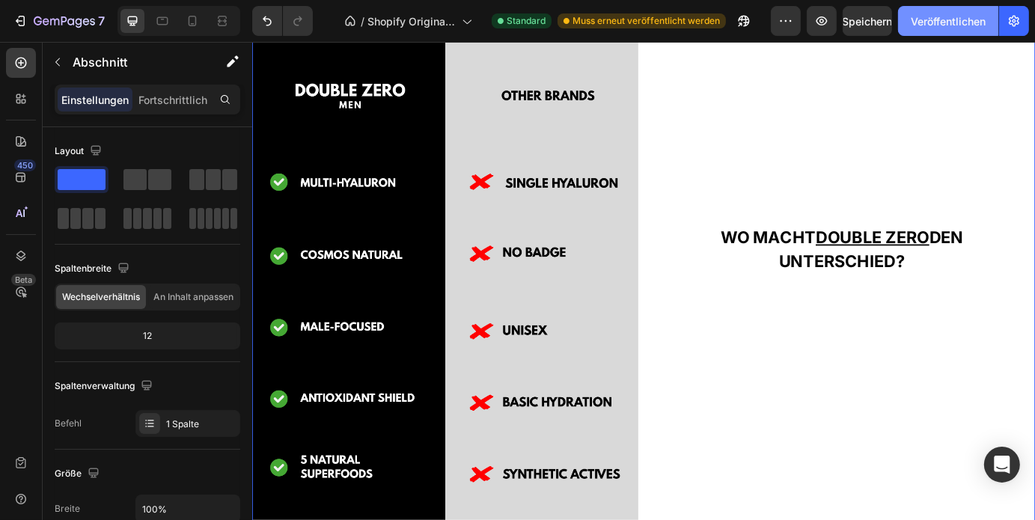
click at [918, 18] on font "Veröffentlichen" at bounding box center [948, 21] width 75 height 13
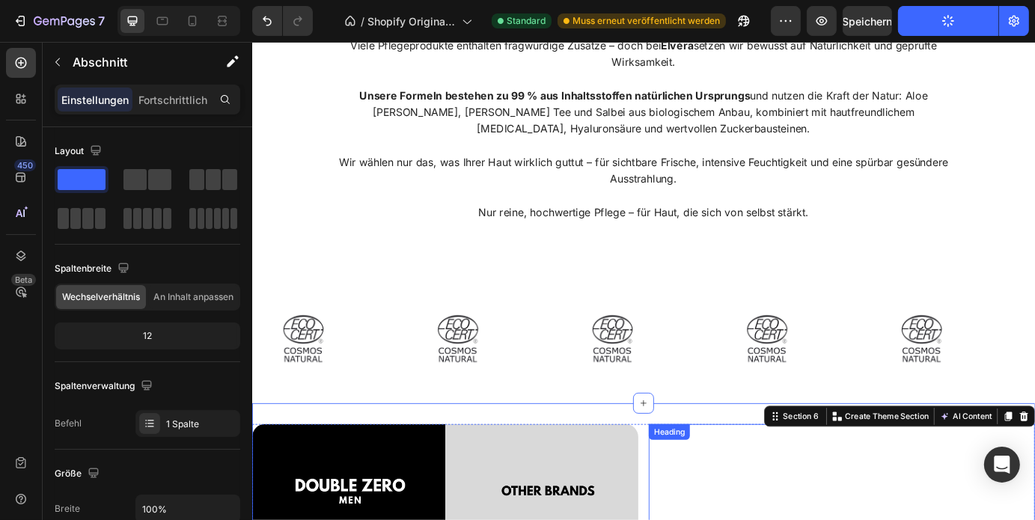
scroll to position [1628, 0]
